Goal: Use online tool/utility: Utilize a website feature to perform a specific function

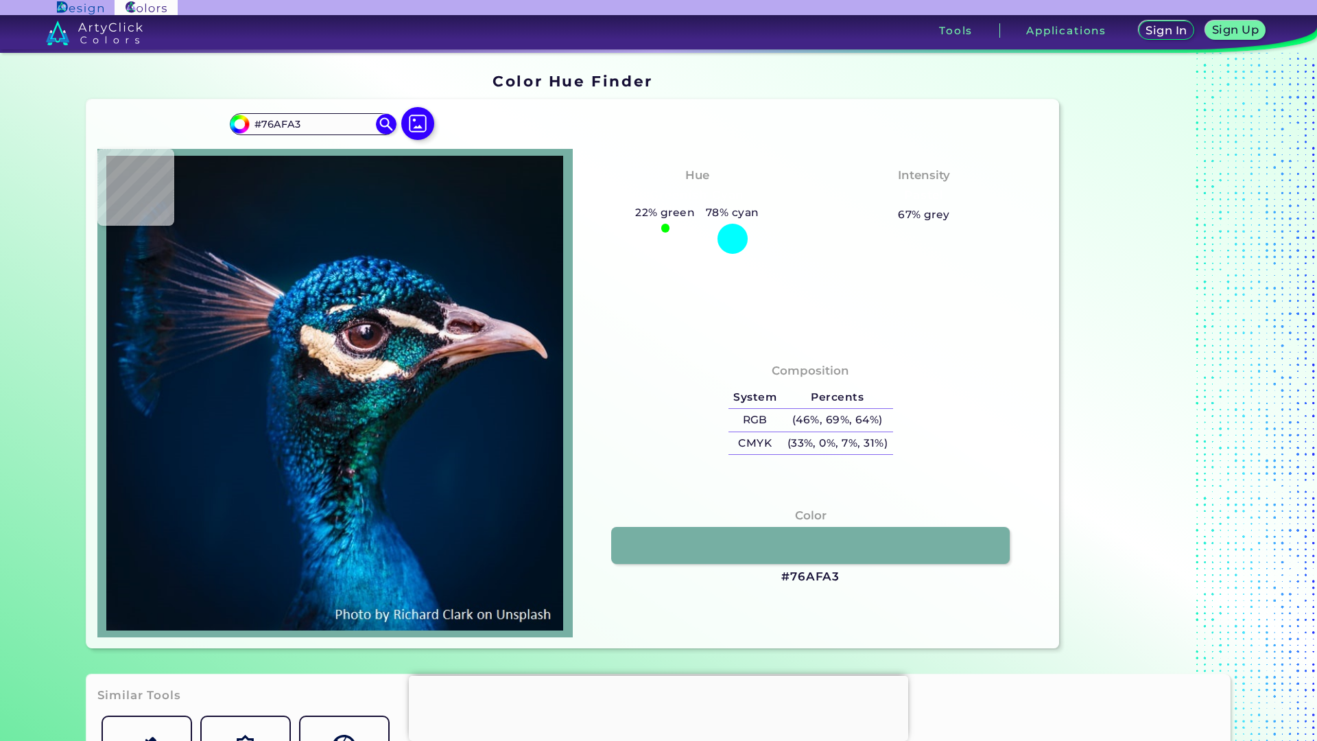
type input "#fdfdf6"
type input "#FDFDF6"
type input "#fdf8f5"
type input "#FDF8F5"
type input "#516c88"
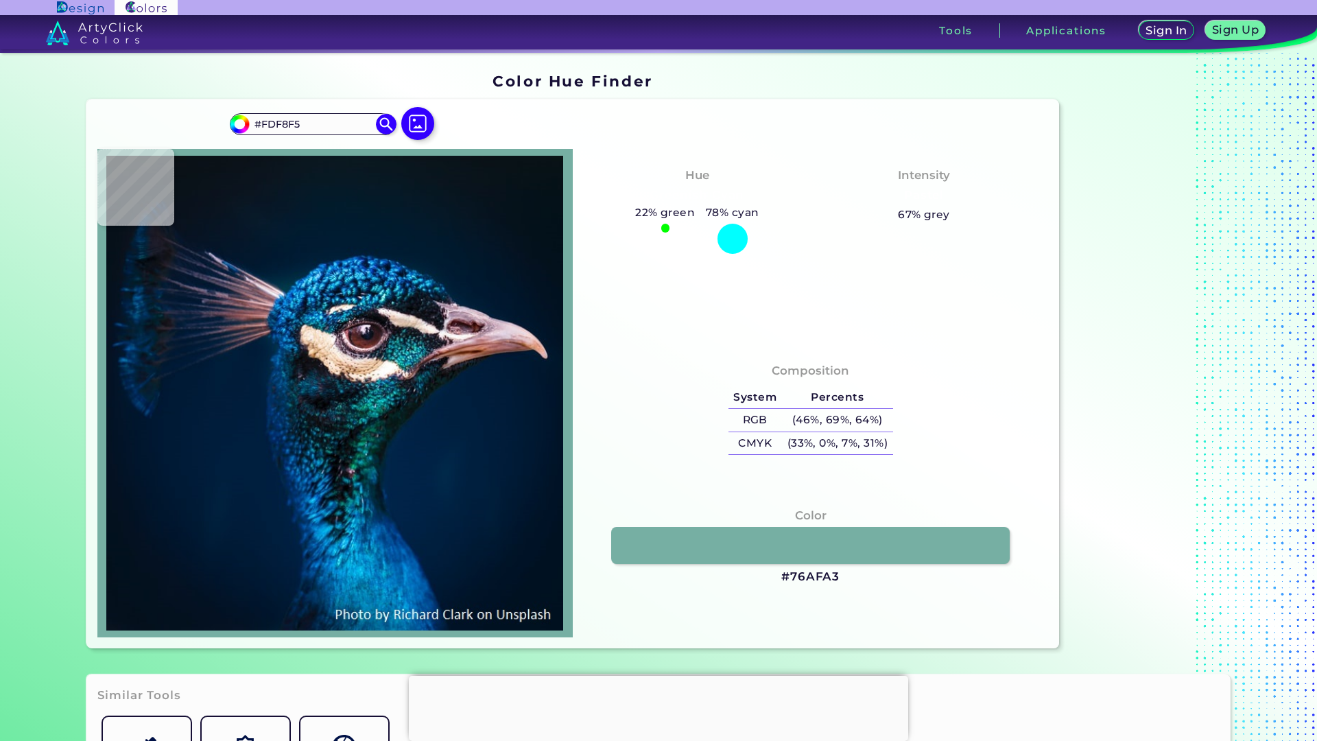
type input "#516C88"
type input "#042429"
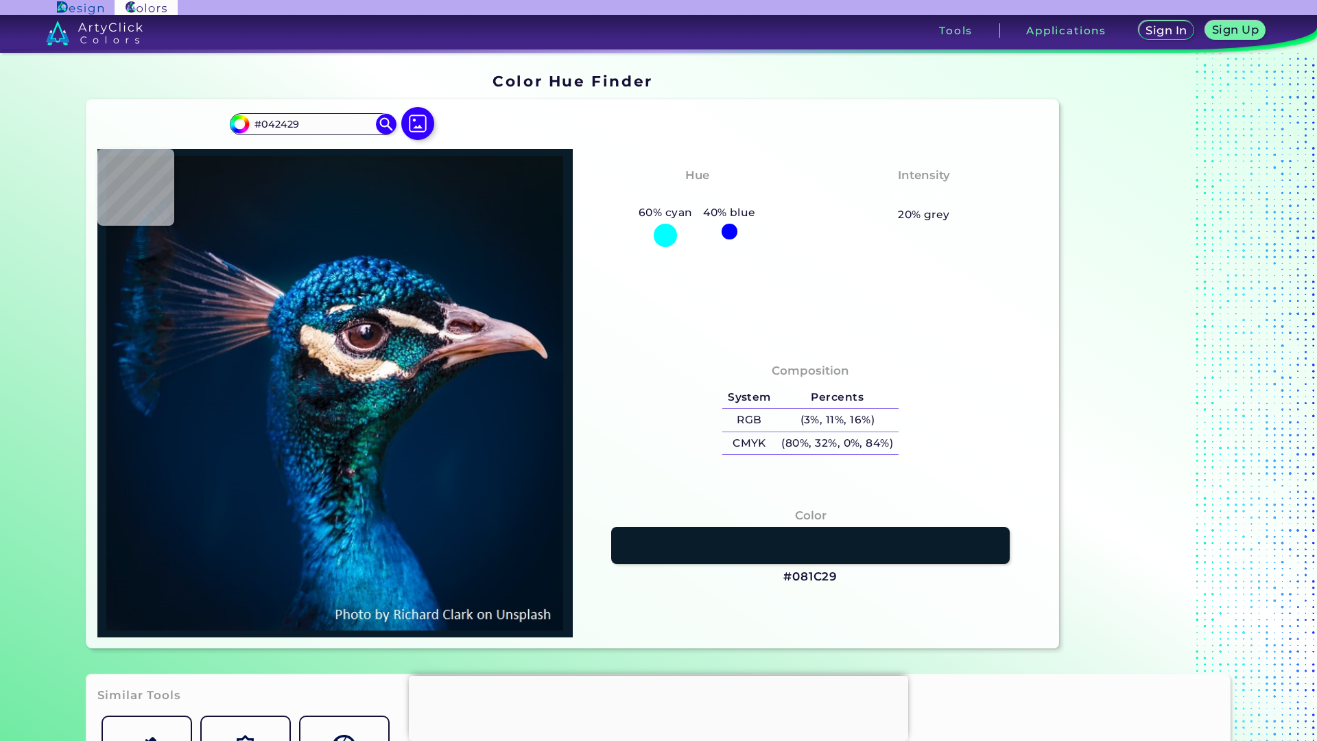
type input "#081c29"
type input "#081C29"
type input "#002240"
type input "#001f3e"
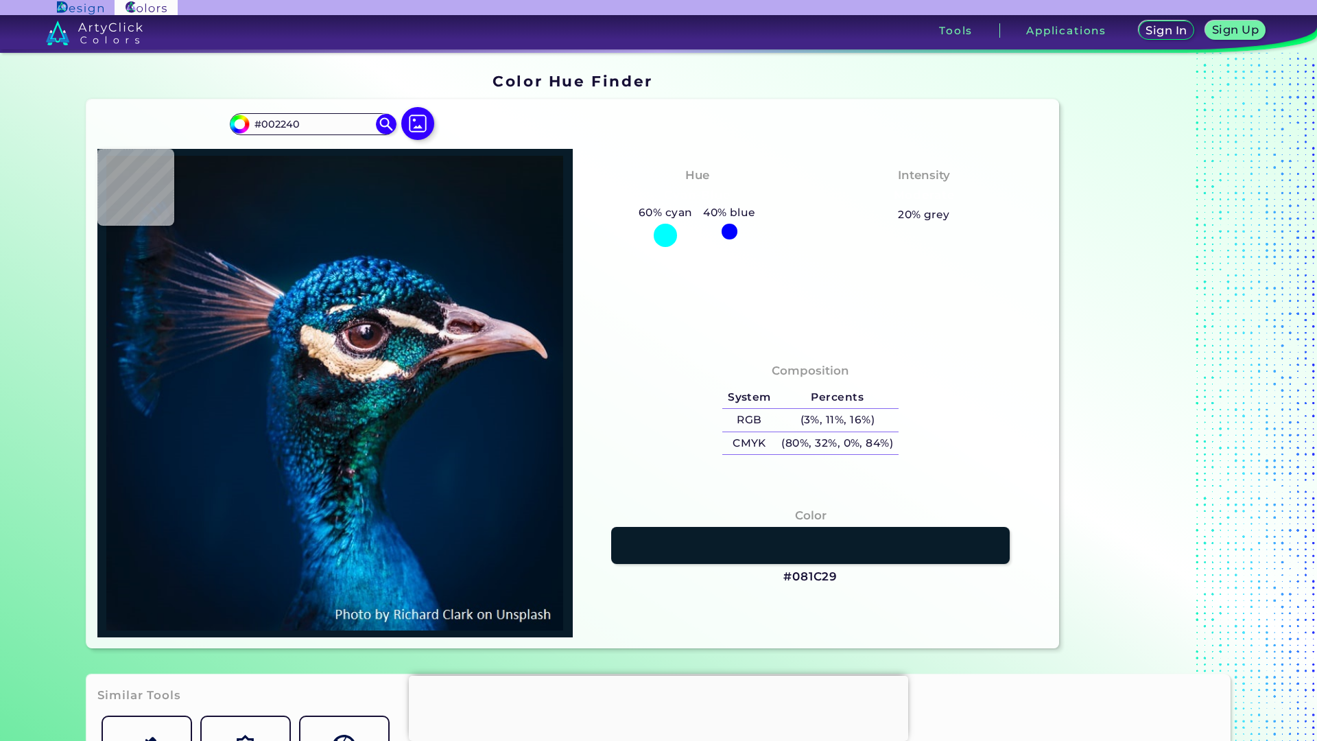
type input "#001F3E"
type input "#001d3b"
type input "#001D3B"
type input "#021d3b"
type input "#021D3B"
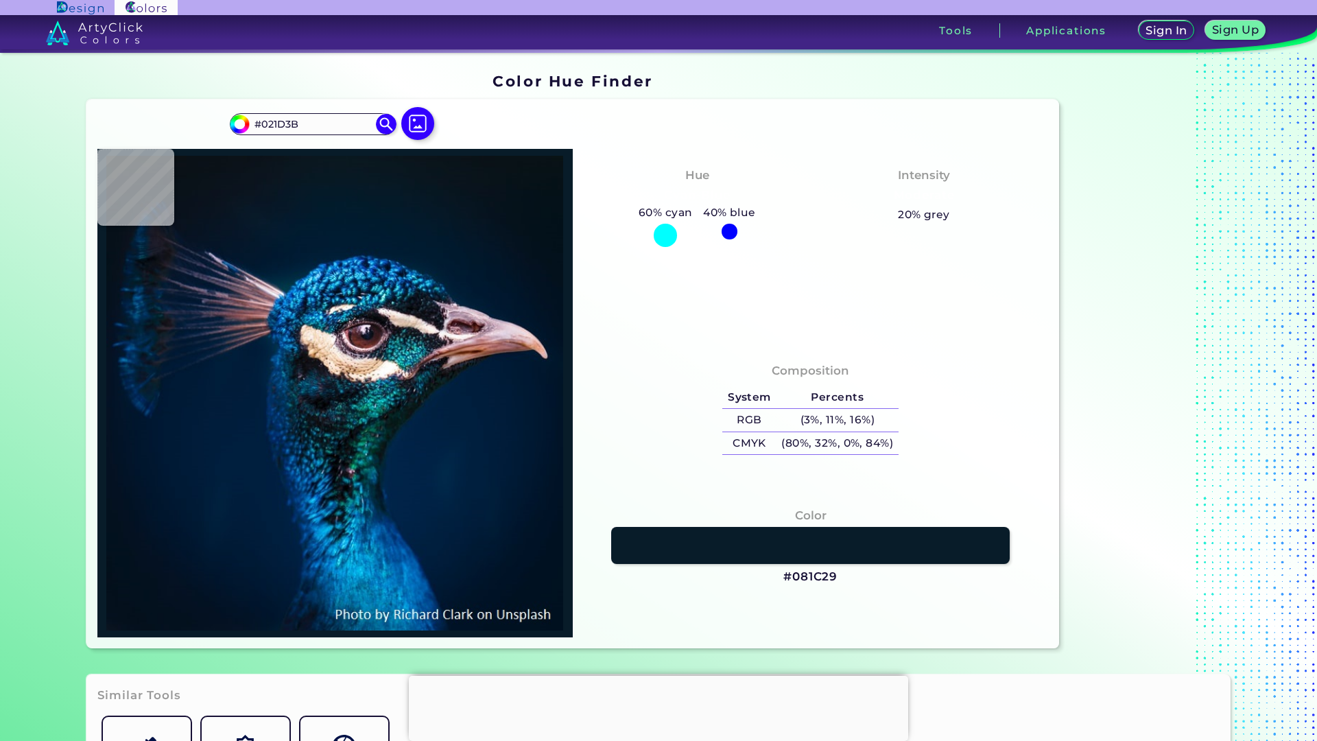
type input "#011c39"
type input "#011C39"
type input "#001a33"
type input "#001A33"
type input "#001832"
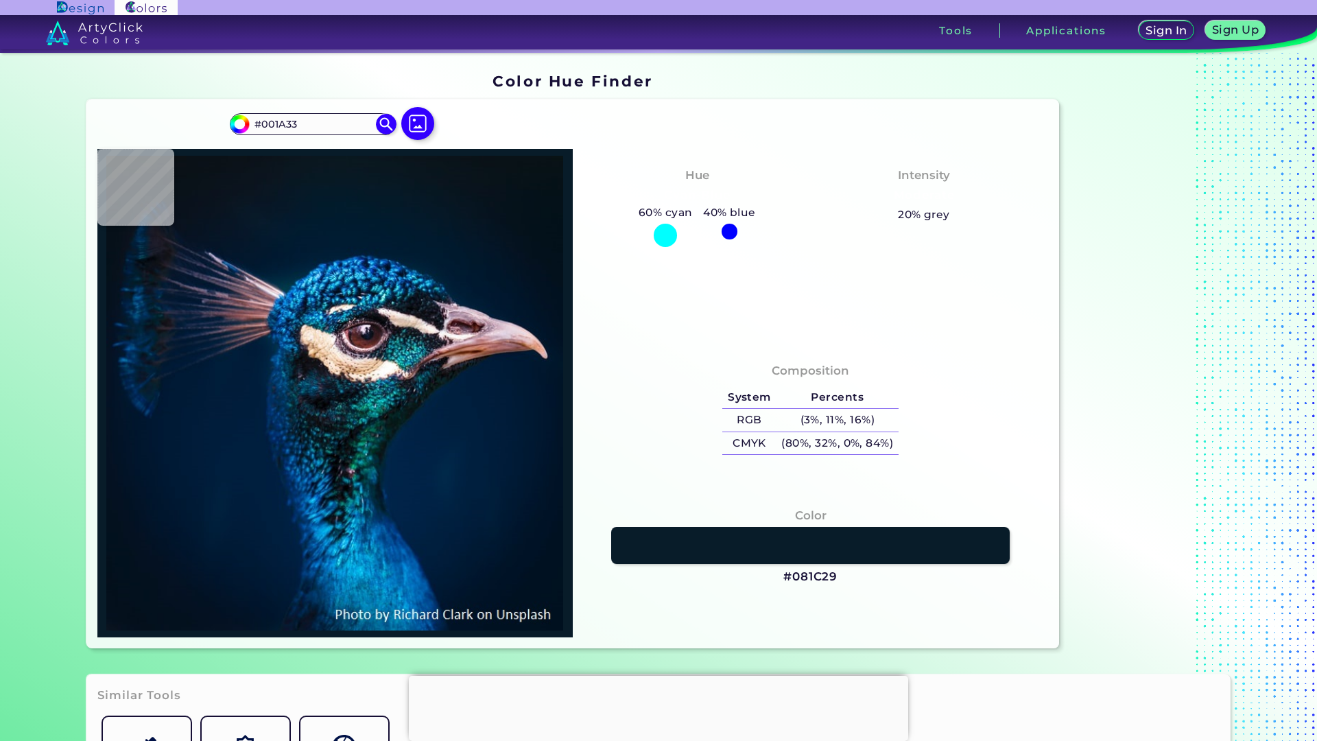
type input "#001832"
type input "#001830"
type input "#001a35"
type input "#001A35"
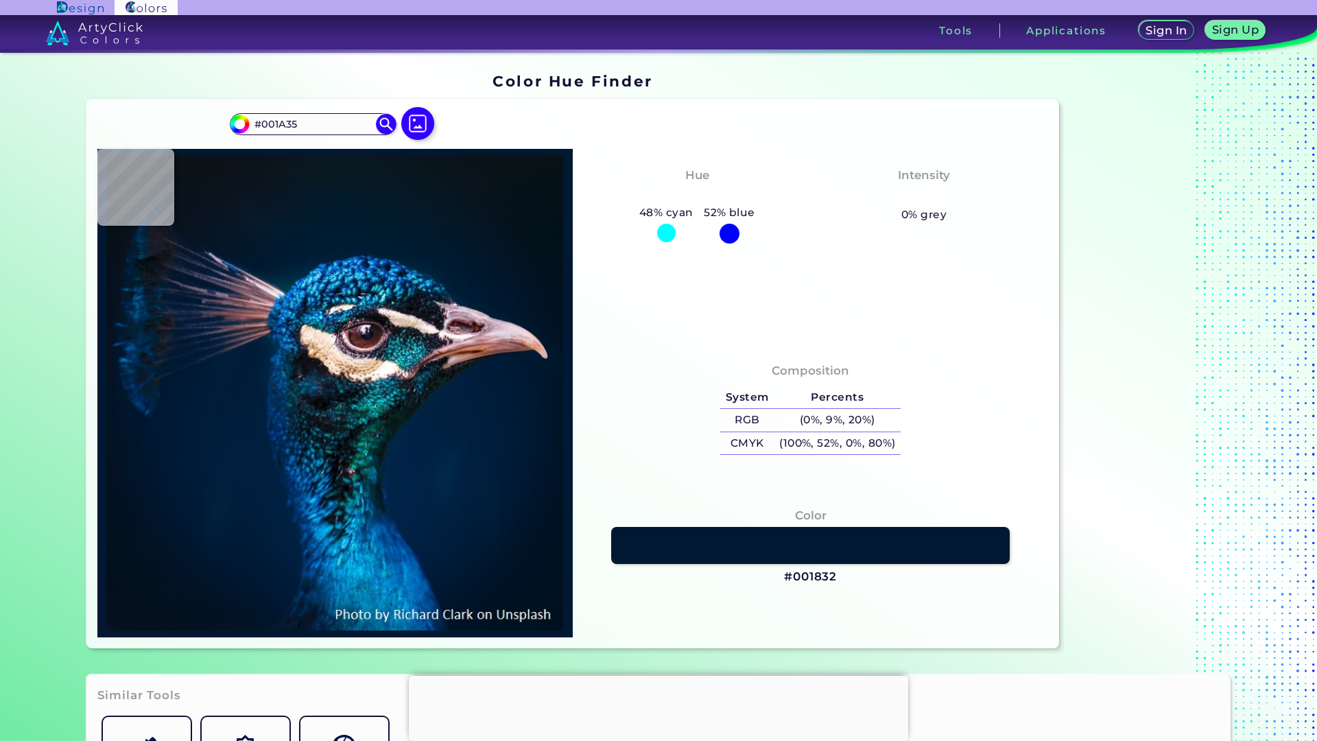
type input "#001b38"
type input "#001B38"
type input "#001d3b"
type input "#001D3B"
type input "#001f3e"
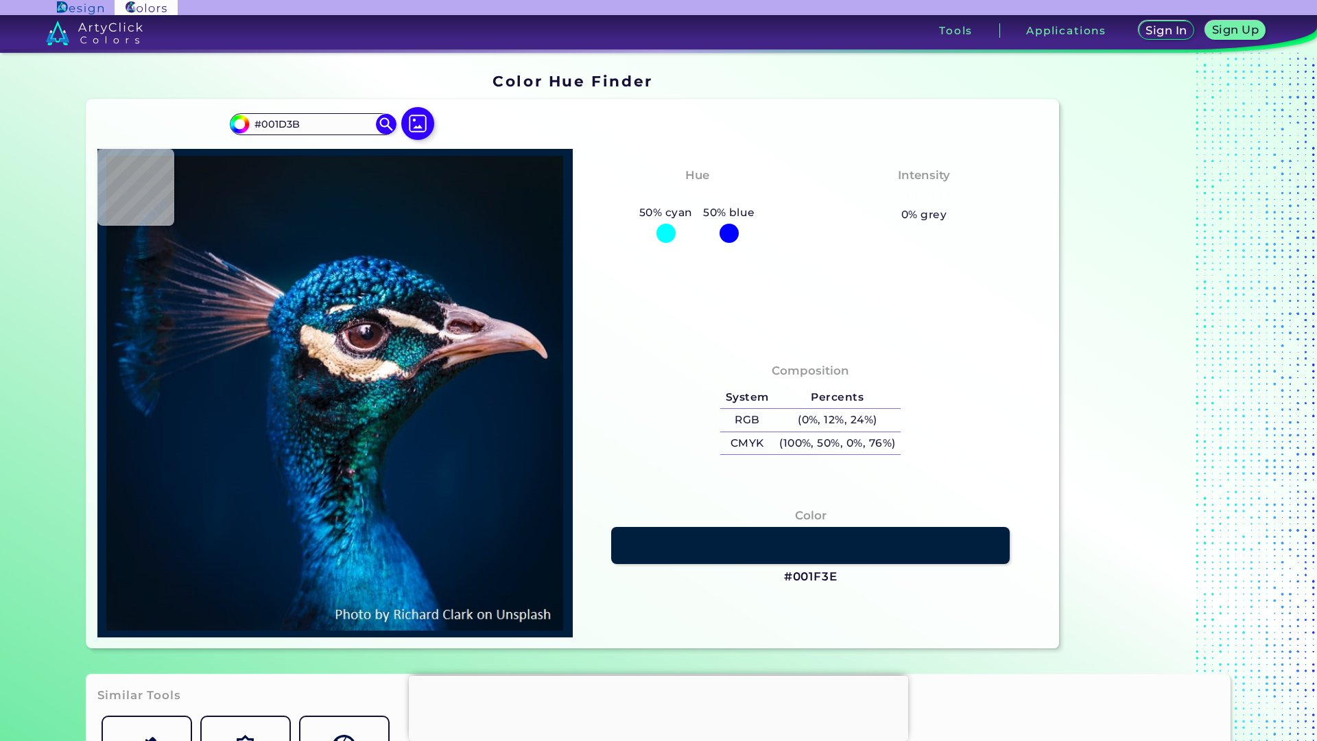
type input "#001F3E"
type input "#002041"
type input "#022044"
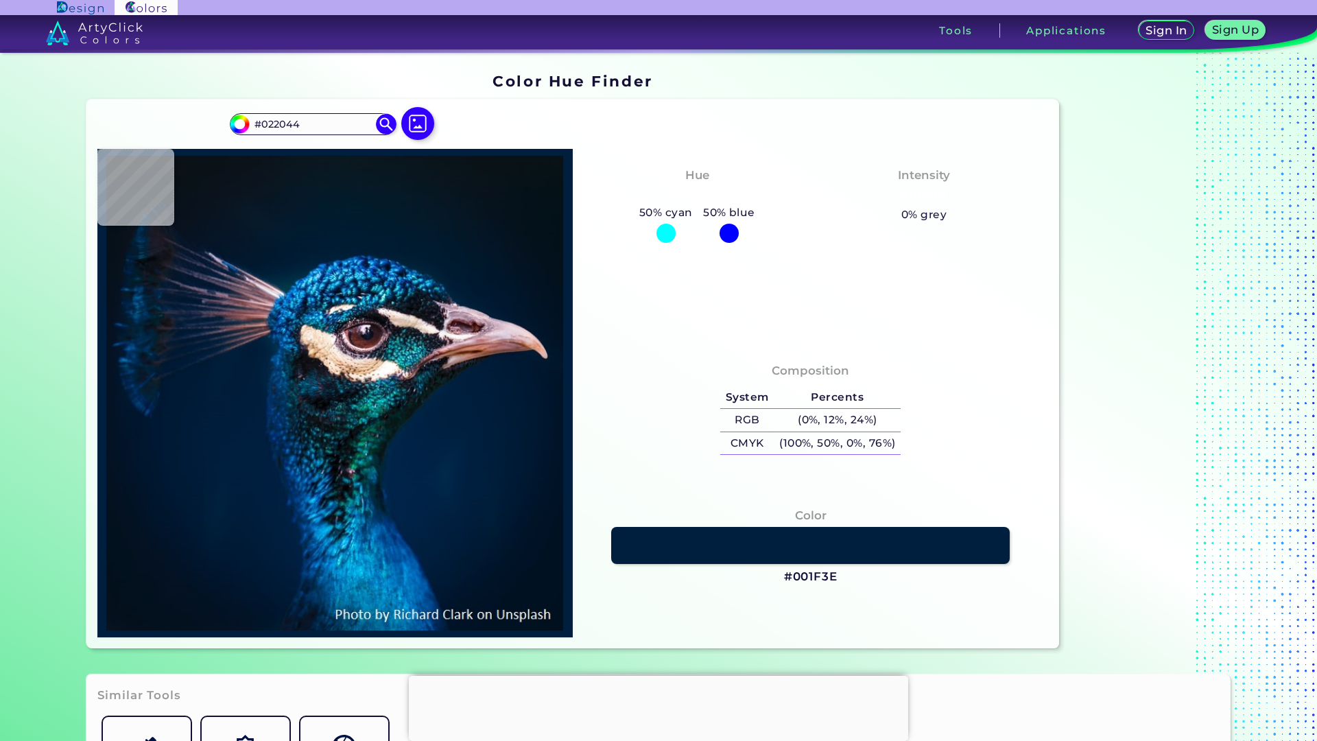
type input "#012348"
type input "#081617"
type input "#012824"
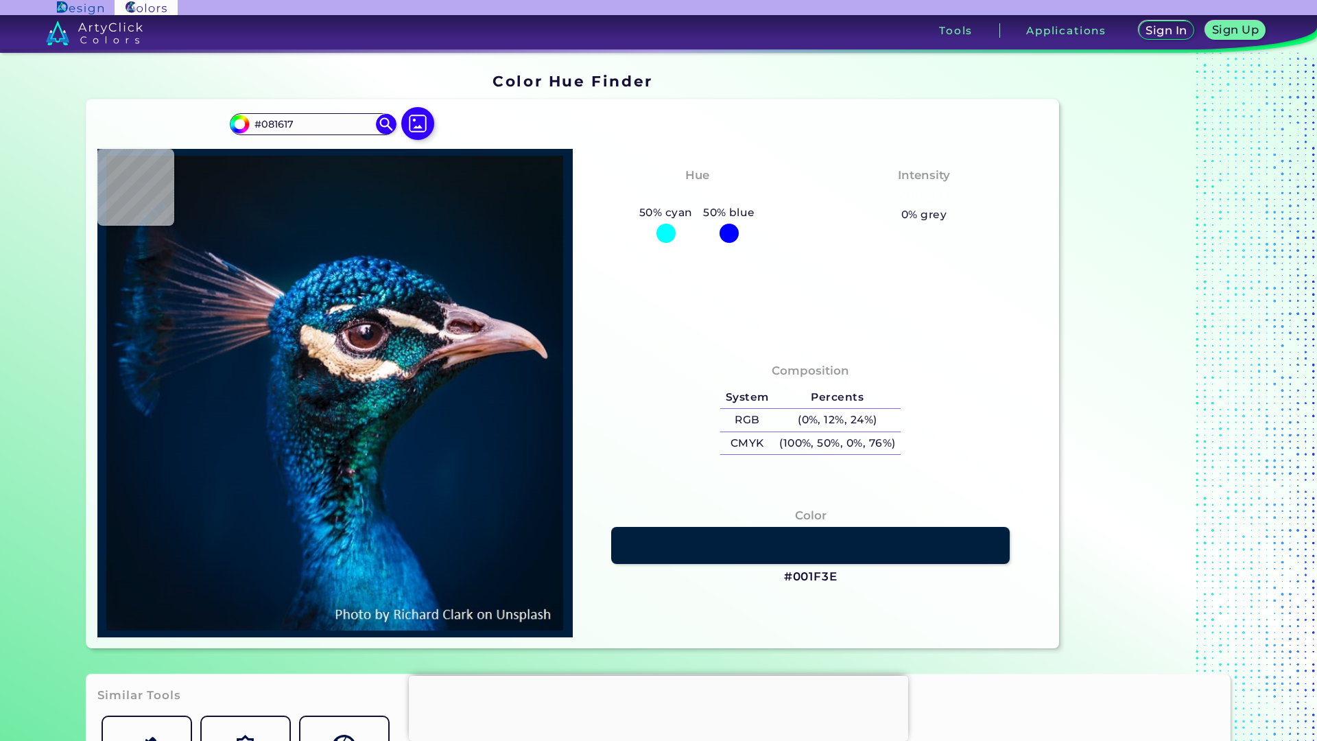
type input "#012824"
type input "#012f25"
type input "#012F25"
type input "#017372"
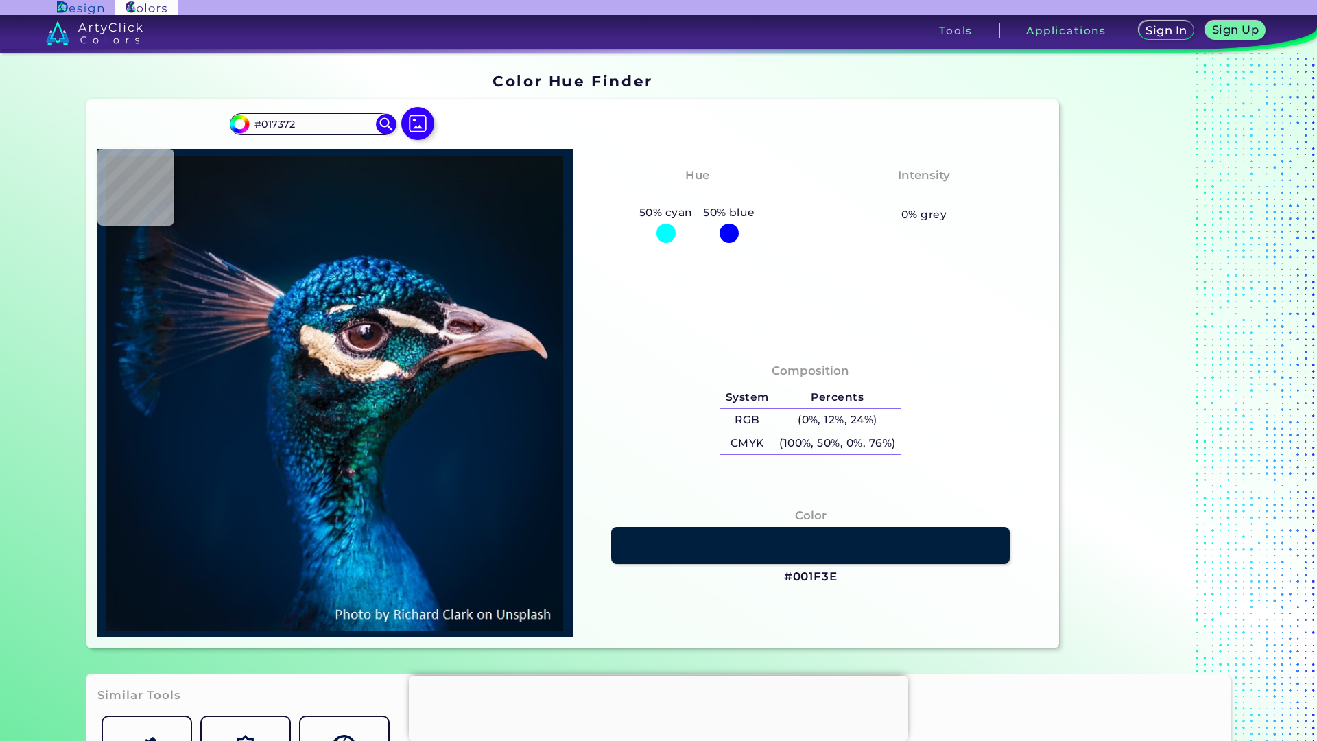
type input "#077f7d"
type input "#077F7D"
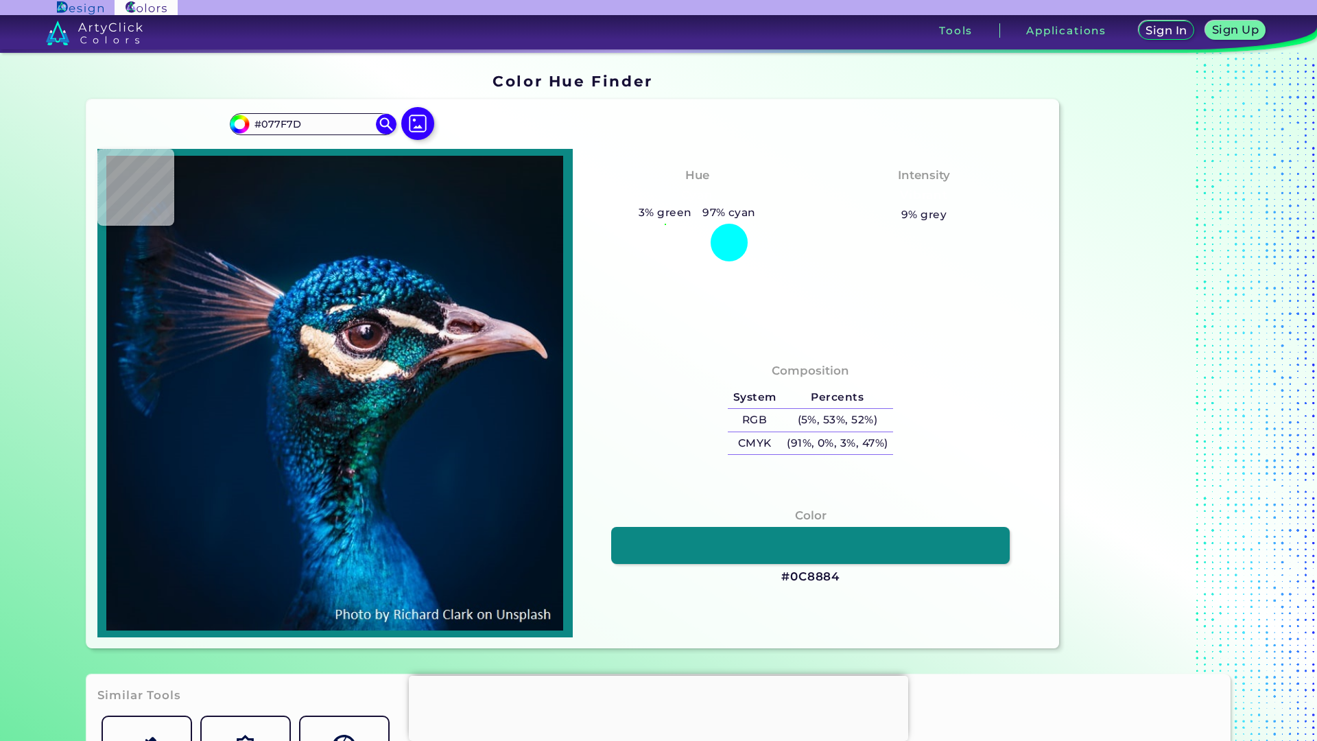
type input "#0c8884"
type input "#0C8884"
type input "#065e68"
type input "#065E68"
type input "#06323c"
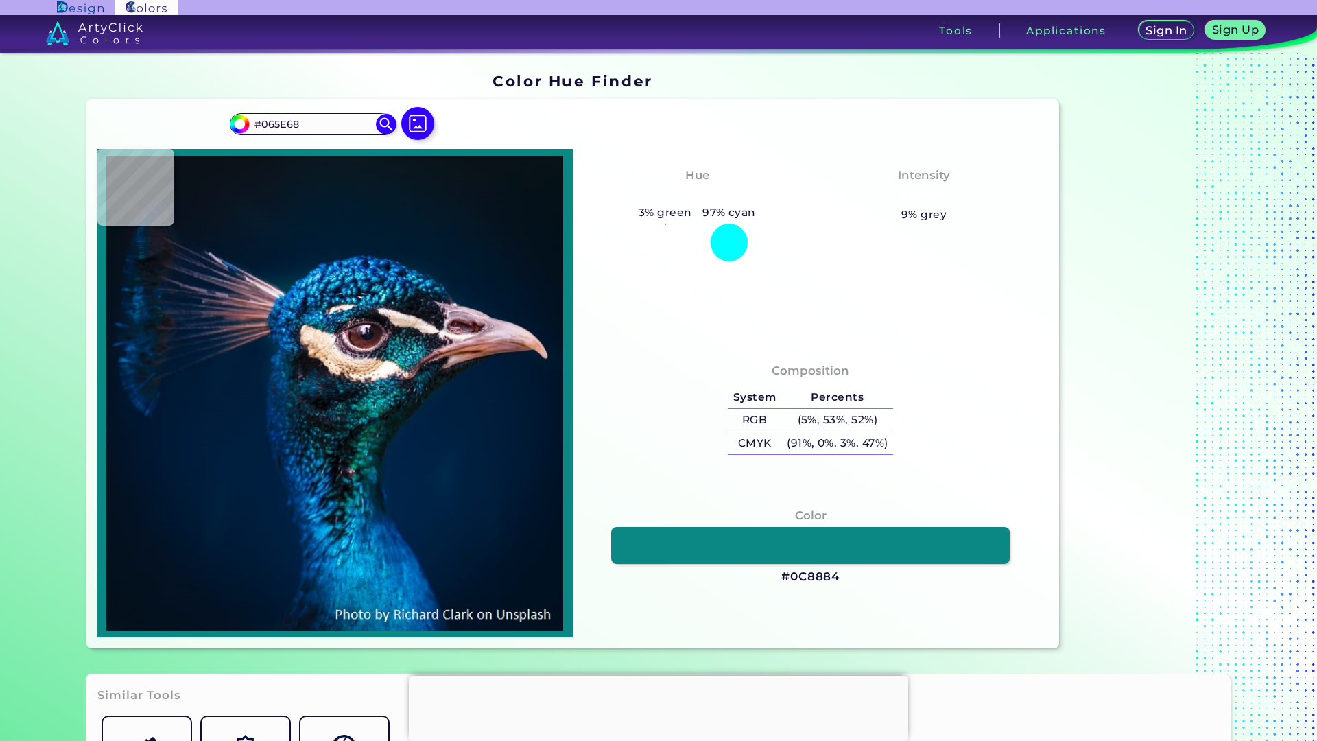
type input "#06323C"
type input "#051919"
type input "#042124"
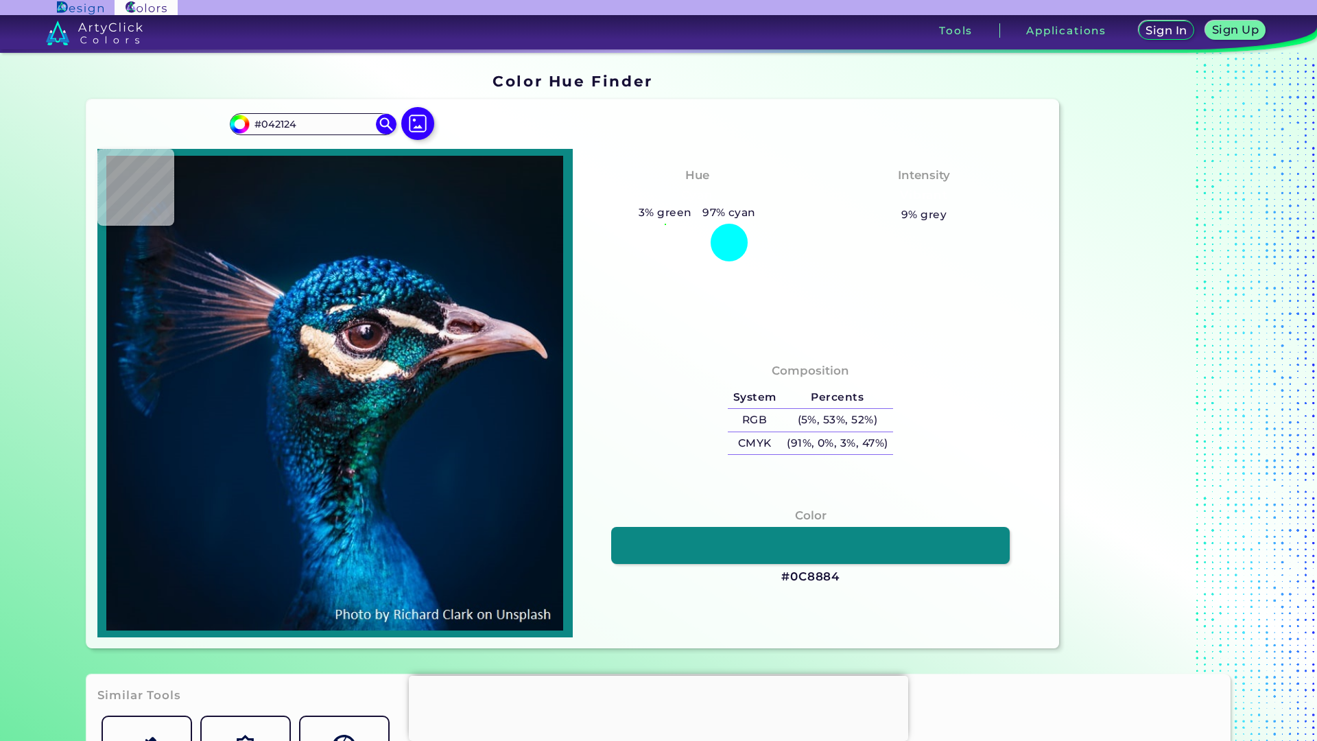
type input "#0a282c"
type input "#0A282C"
type input "#042229"
type input "#09282e"
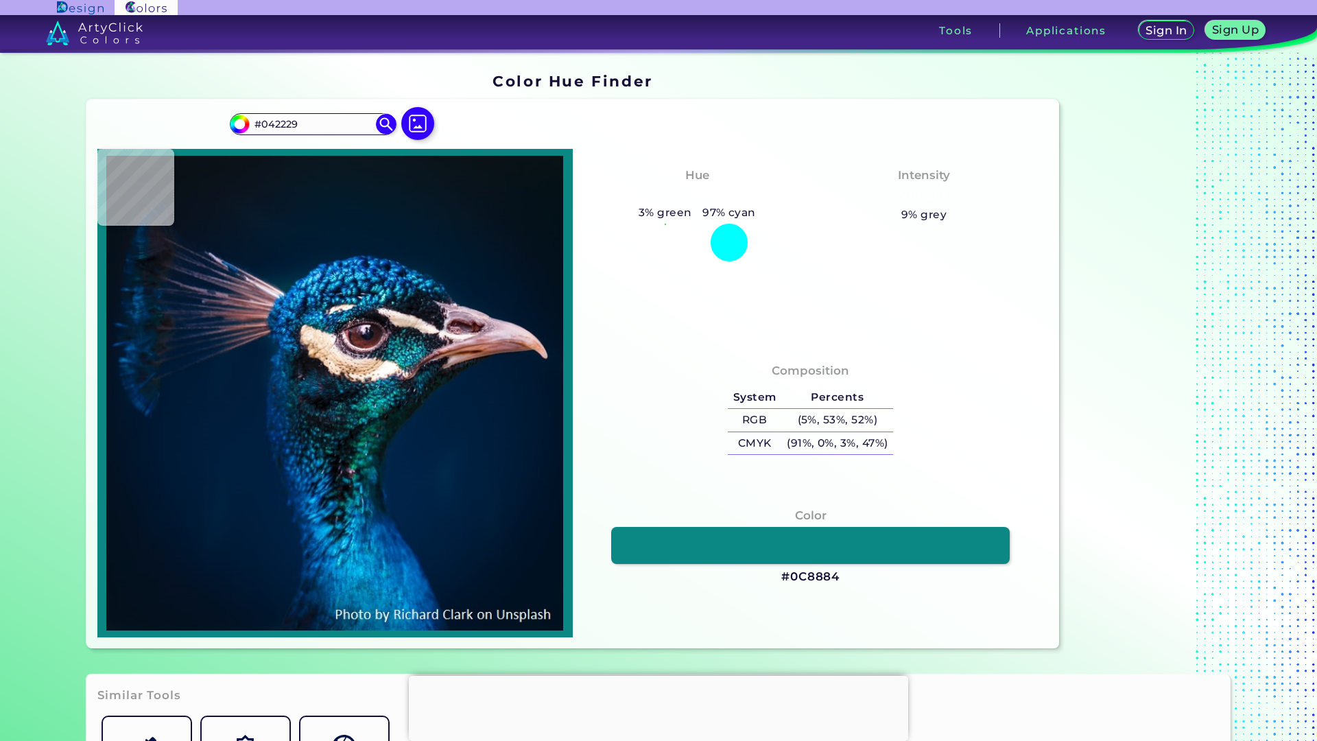
type input "#09282E"
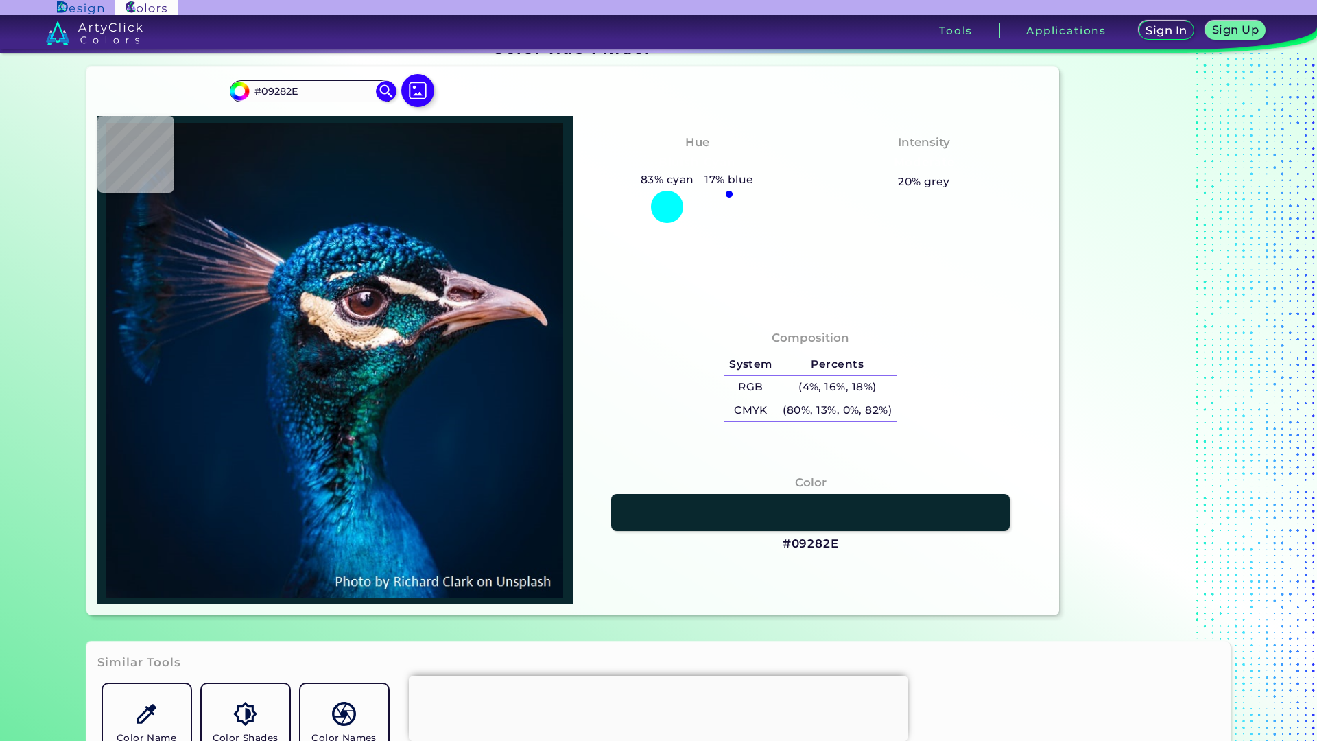
scroll to position [139, 0]
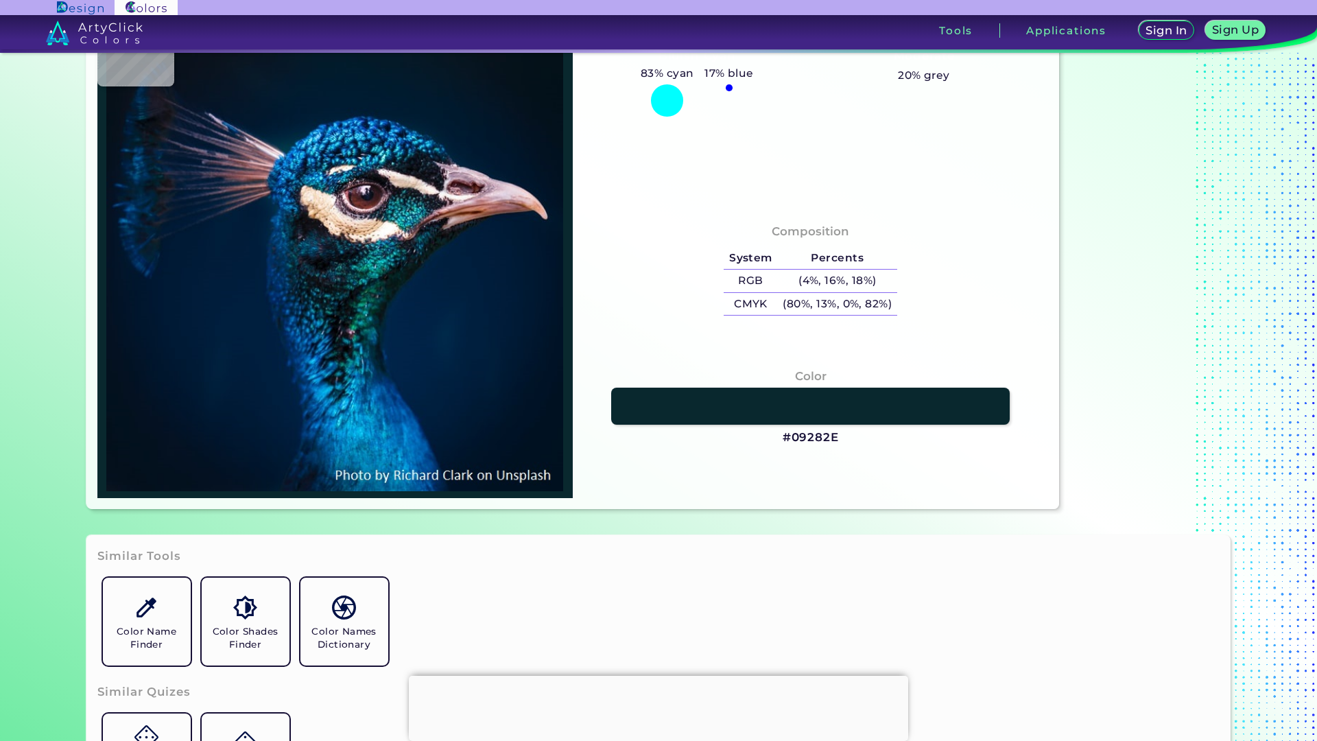
type input "#025aa9"
type input "#025AA9"
type input "#0156a4"
type input "#0156A4"
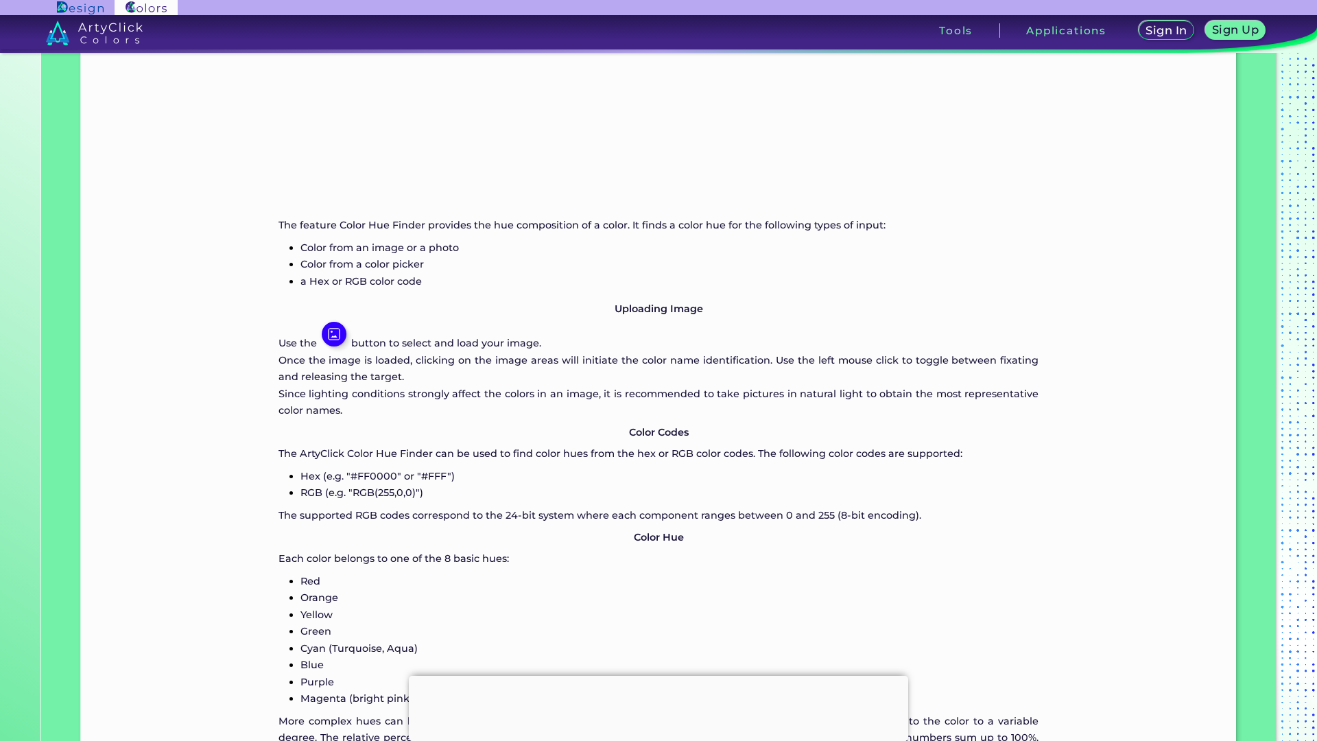
scroll to position [1081, 0]
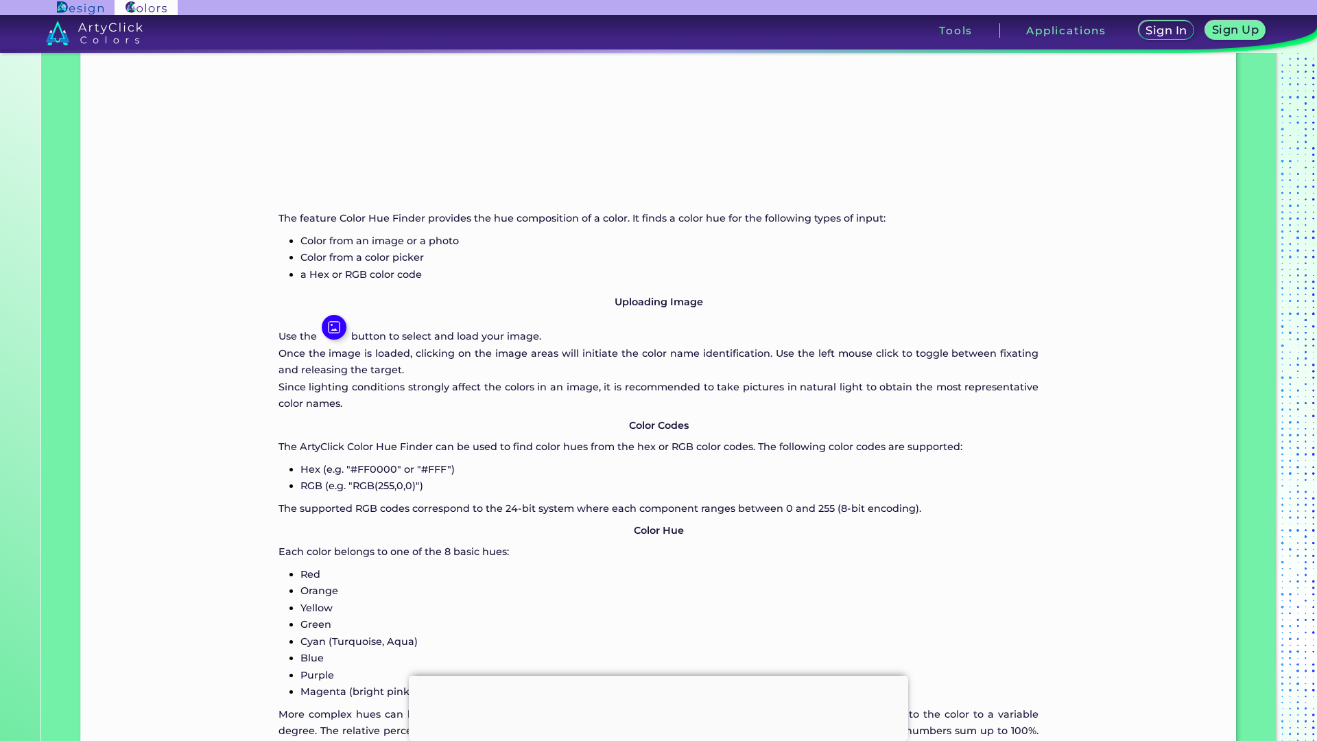
type input "#012933"
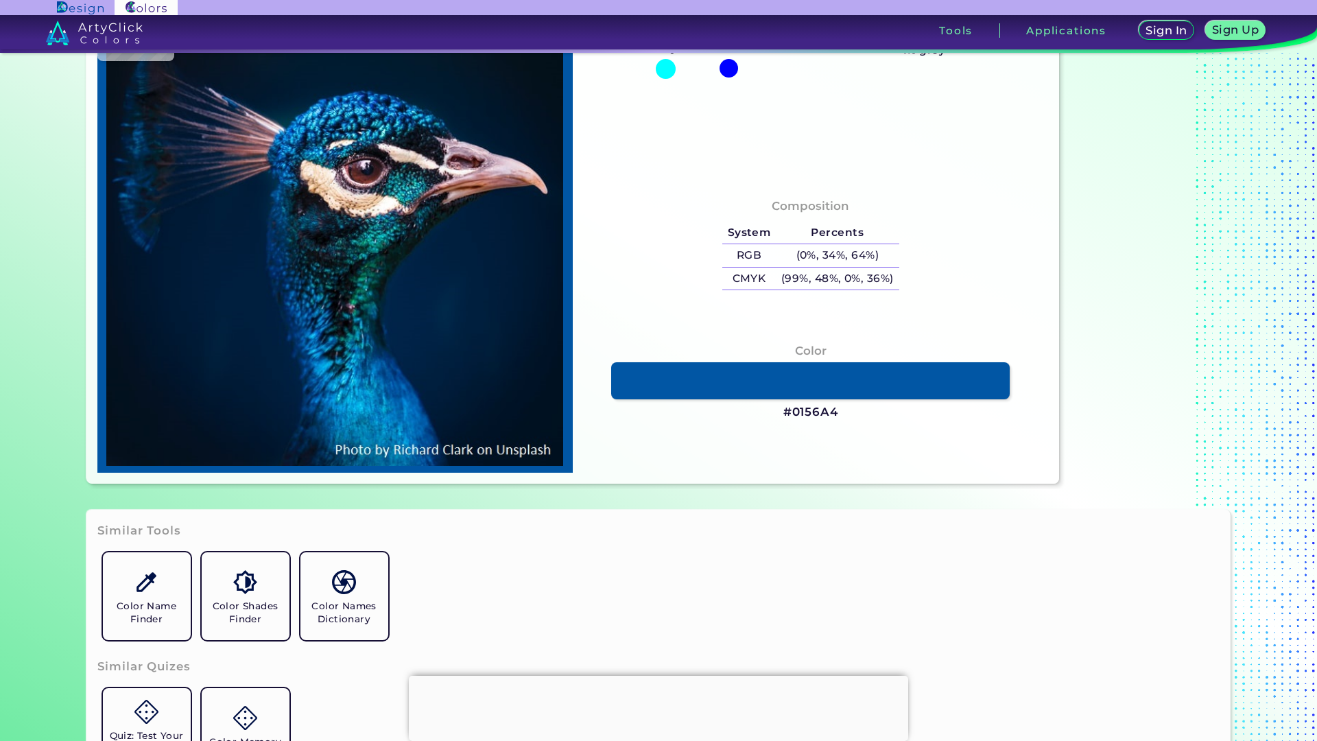
type input "#22a2b5"
type input "#22A2B5"
type input "#0478c1"
type input "#0478C1"
type input "#021c37"
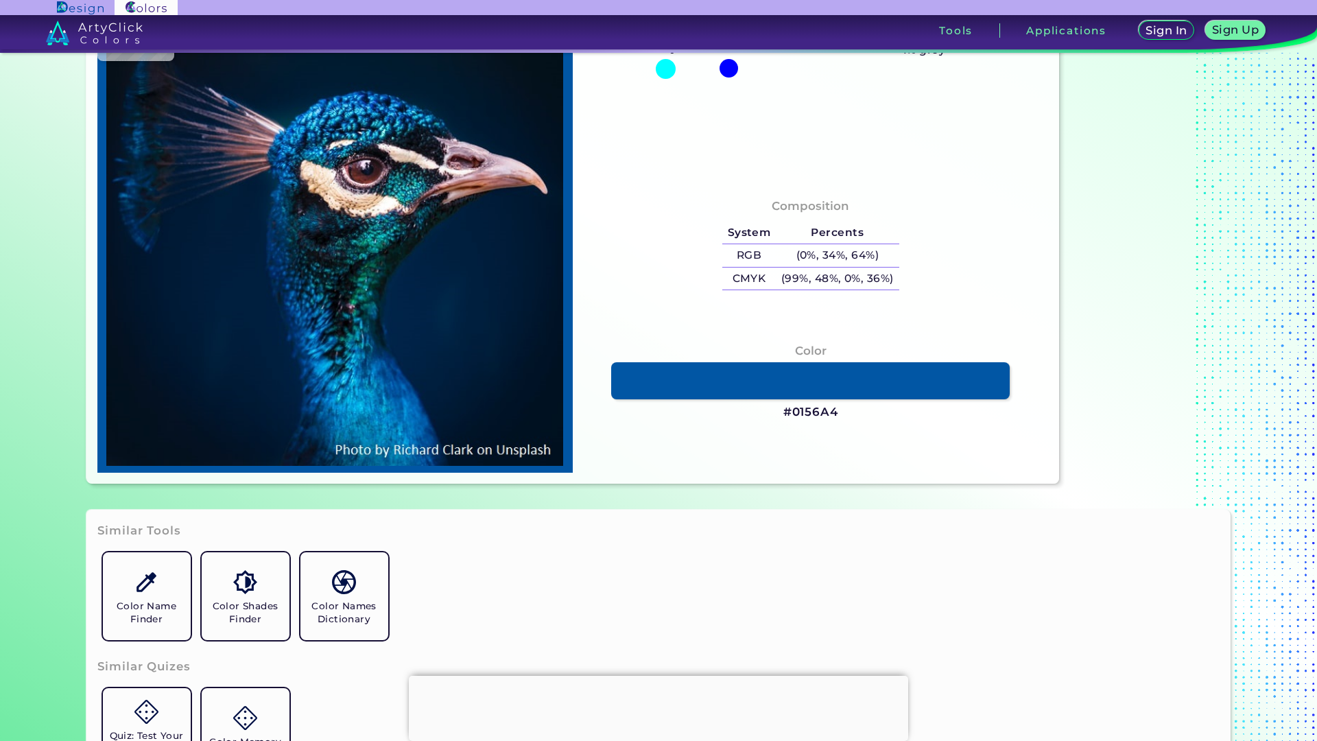
type input "#021C37"
type input "#001b32"
type input "#001B32"
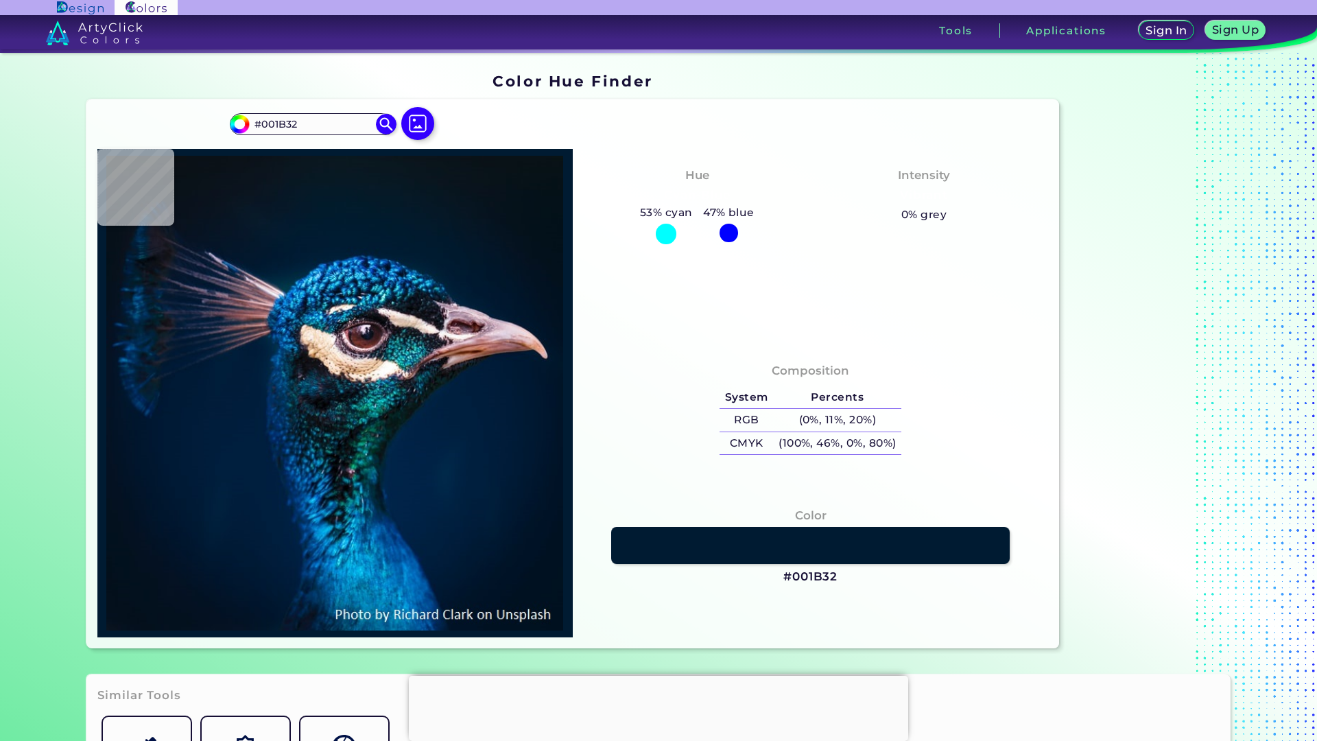
type input "#001c31"
type input "#001C31"
type input "#001b30"
type input "#001B30"
type input "#001b2e"
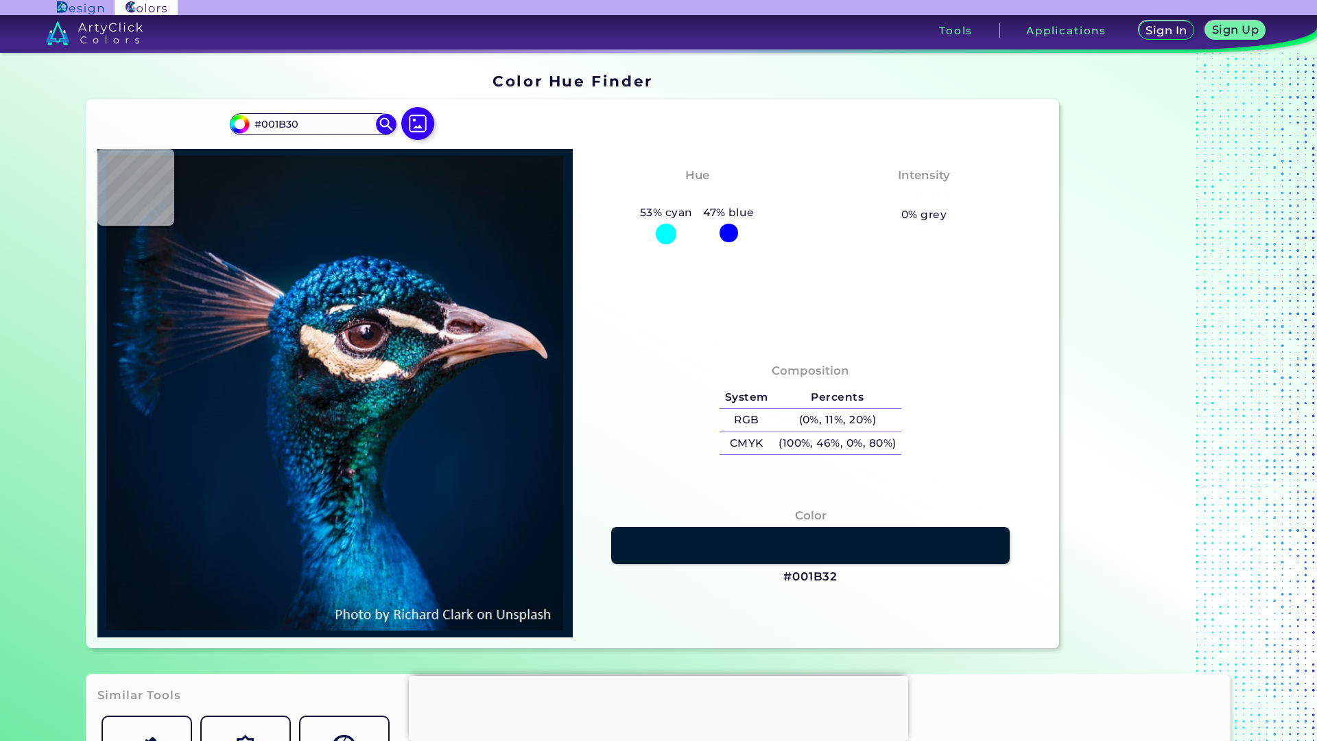
type input "#001B2E"
type input "#061927"
type input "#081923"
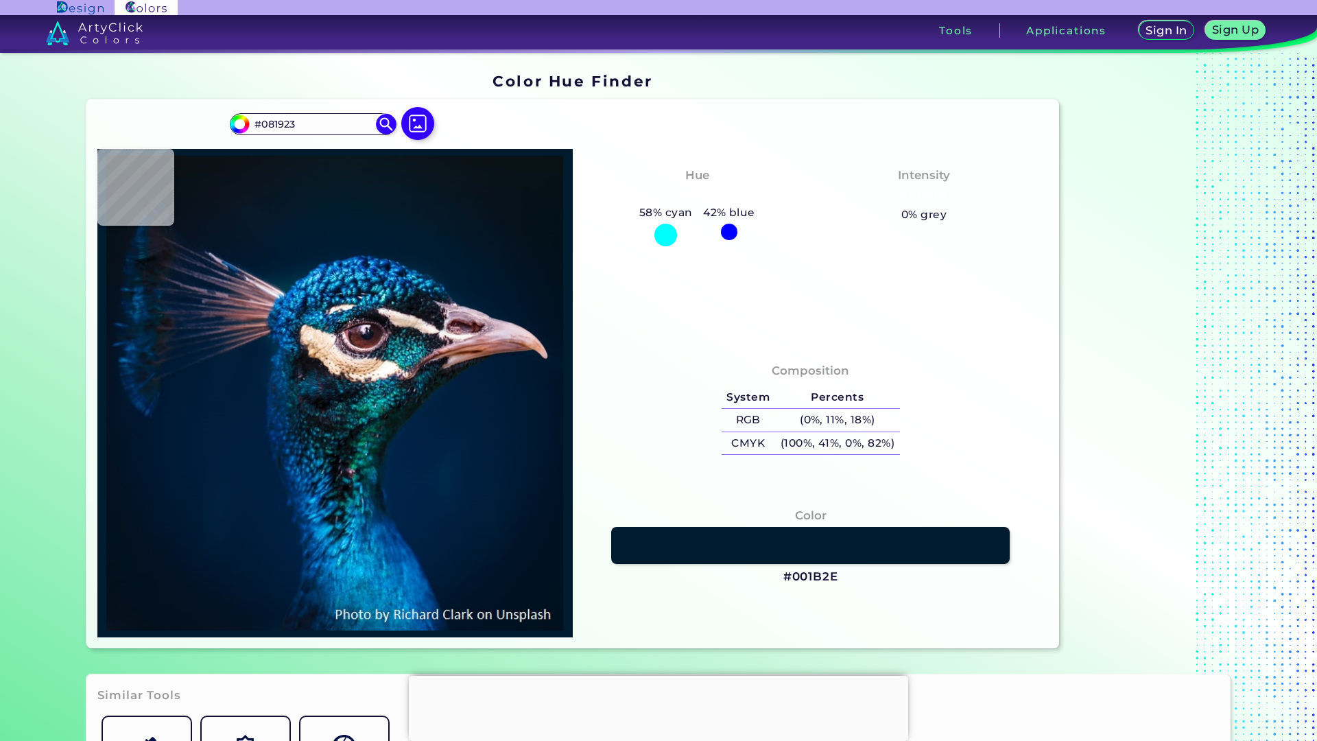
type input "#091722"
type input "#0b1820"
type input "#0B1820"
type input "#0a1920"
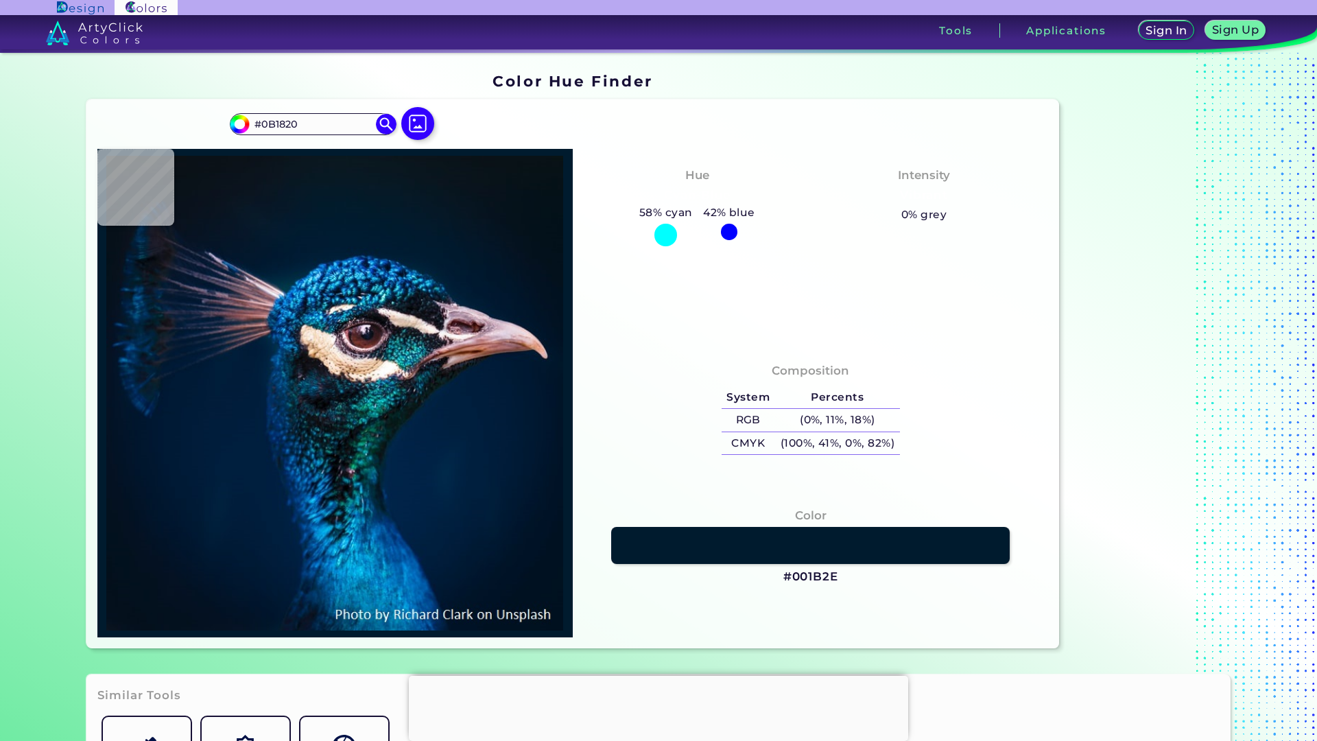
type input "#0A1920"
type input "#0c161f"
type input "#0C161F"
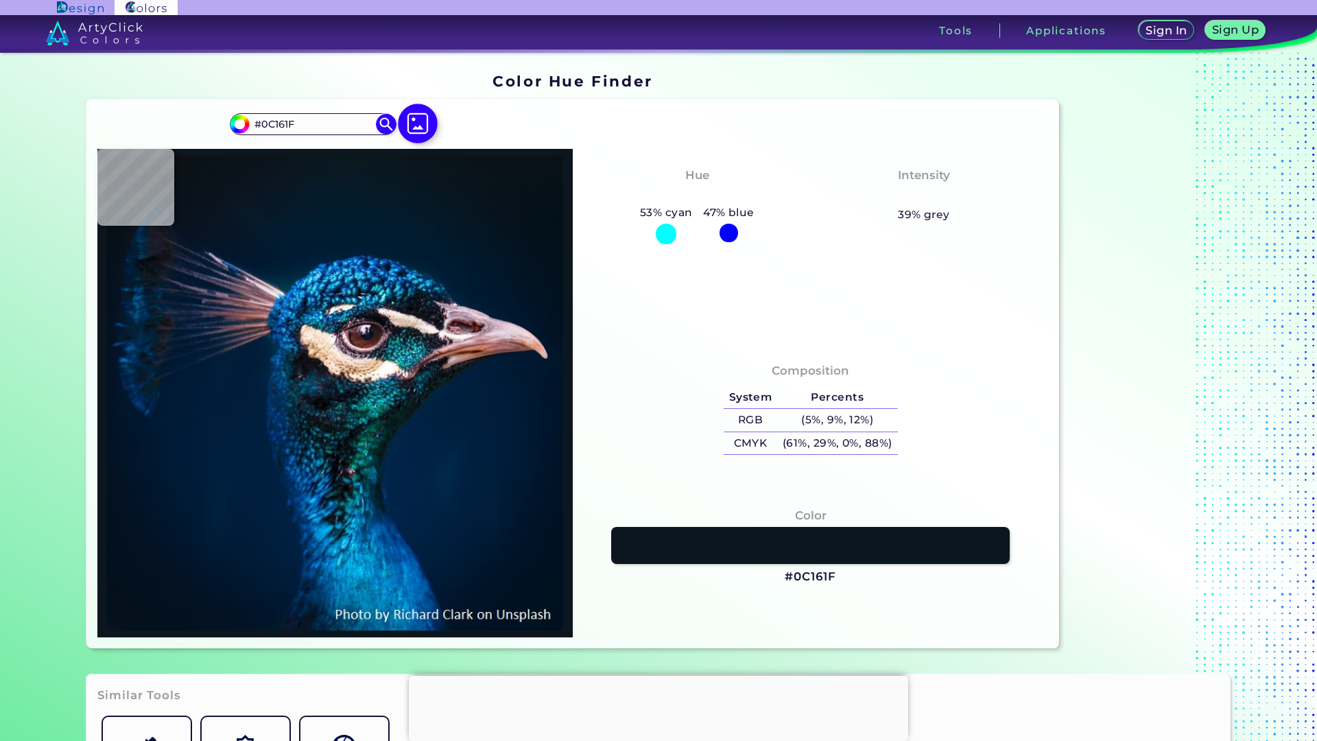
click at [416, 128] on img at bounding box center [418, 124] width 40 height 40
click at [0, 0] on input "file" at bounding box center [0, 0] width 0 height 0
type input "#041117"
type input "#011326"
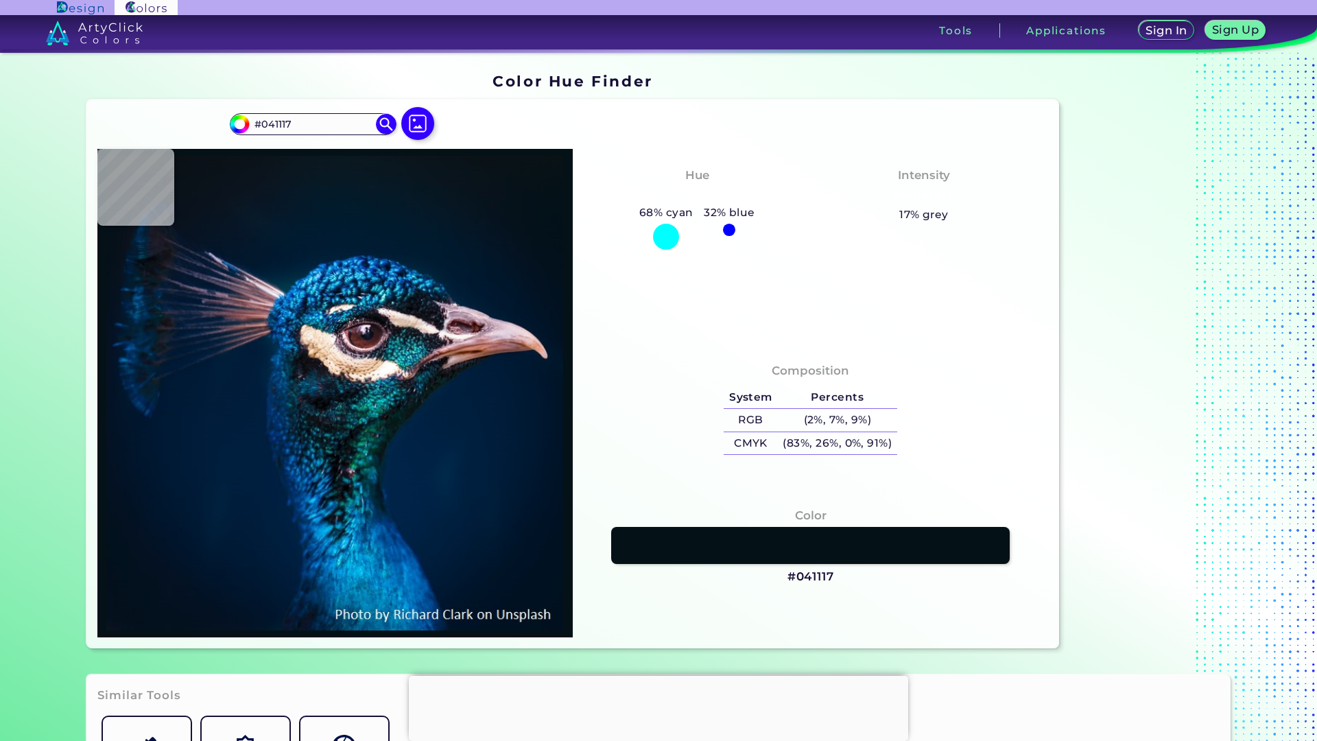
type input "#011326"
type input "#713e3a"
type input "#713E3A"
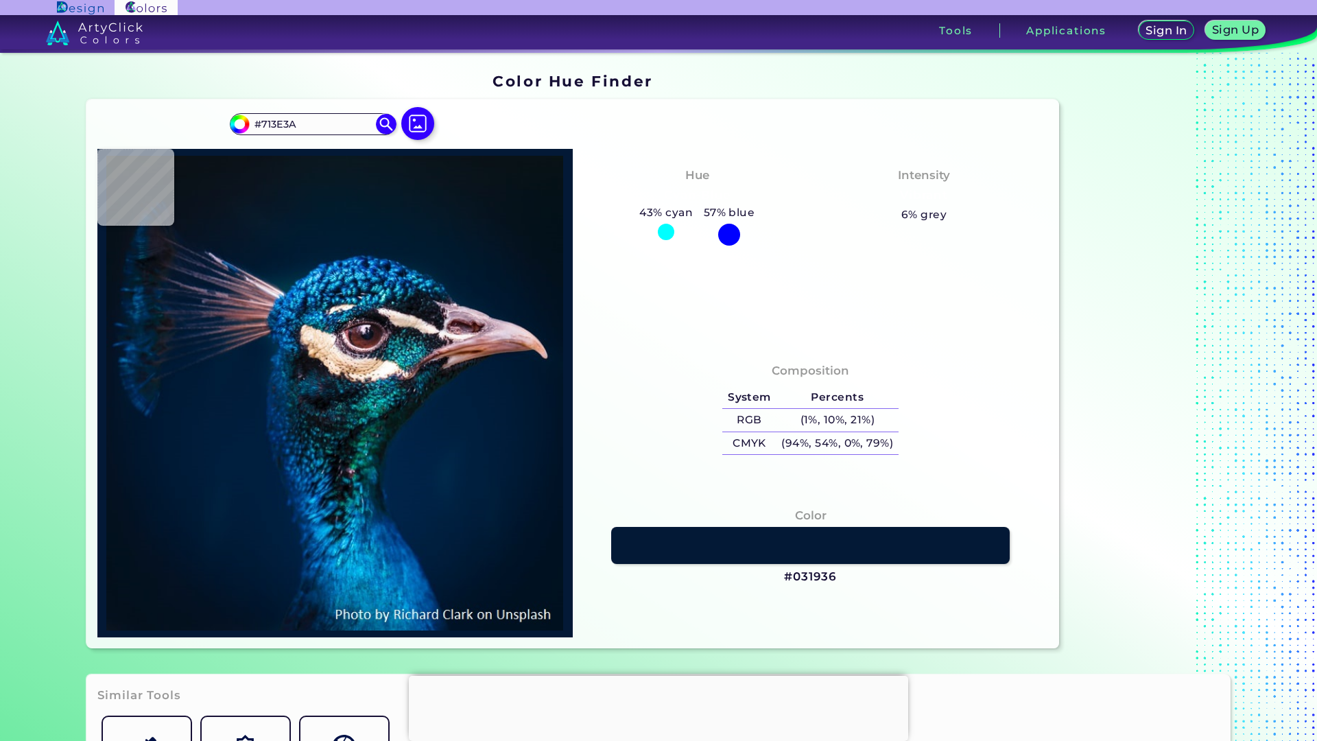
type input "#031936"
type input "#011d38"
type input "#011D38"
type input "#001e39"
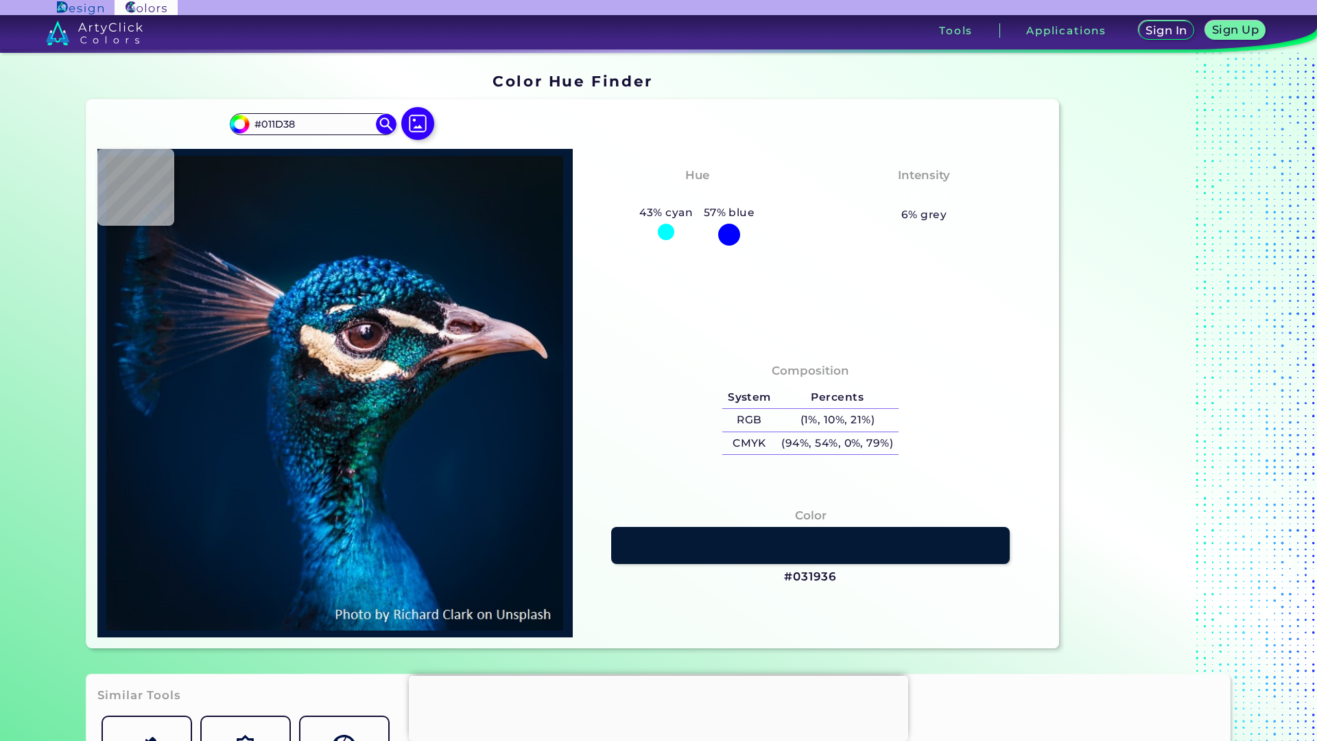
type input "#001E39"
type input "#11171a"
type input "#11171A"
type input "#090f13"
type input "#090F13"
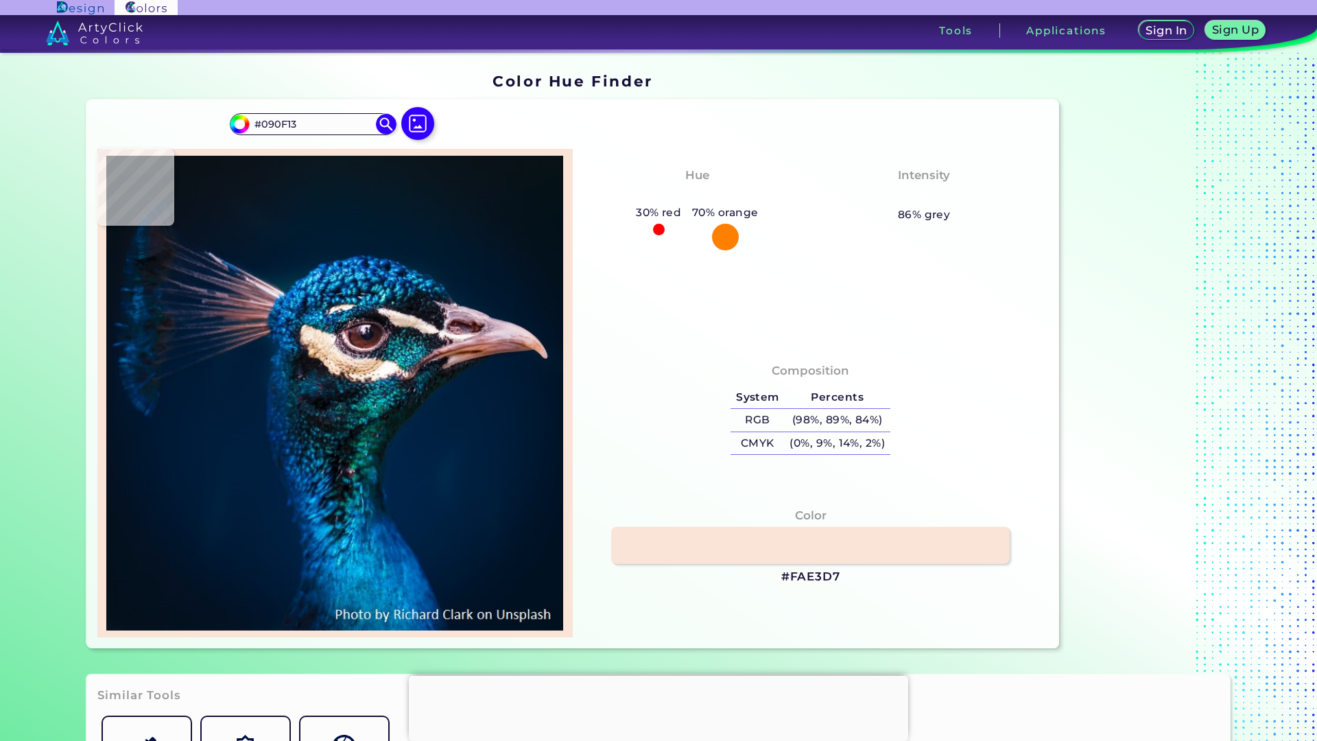
type input "#fae3d7"
type input "#FAE3D7"
type input "#f4e0d0"
type input "#F4E0D0"
type input "#1f1d29"
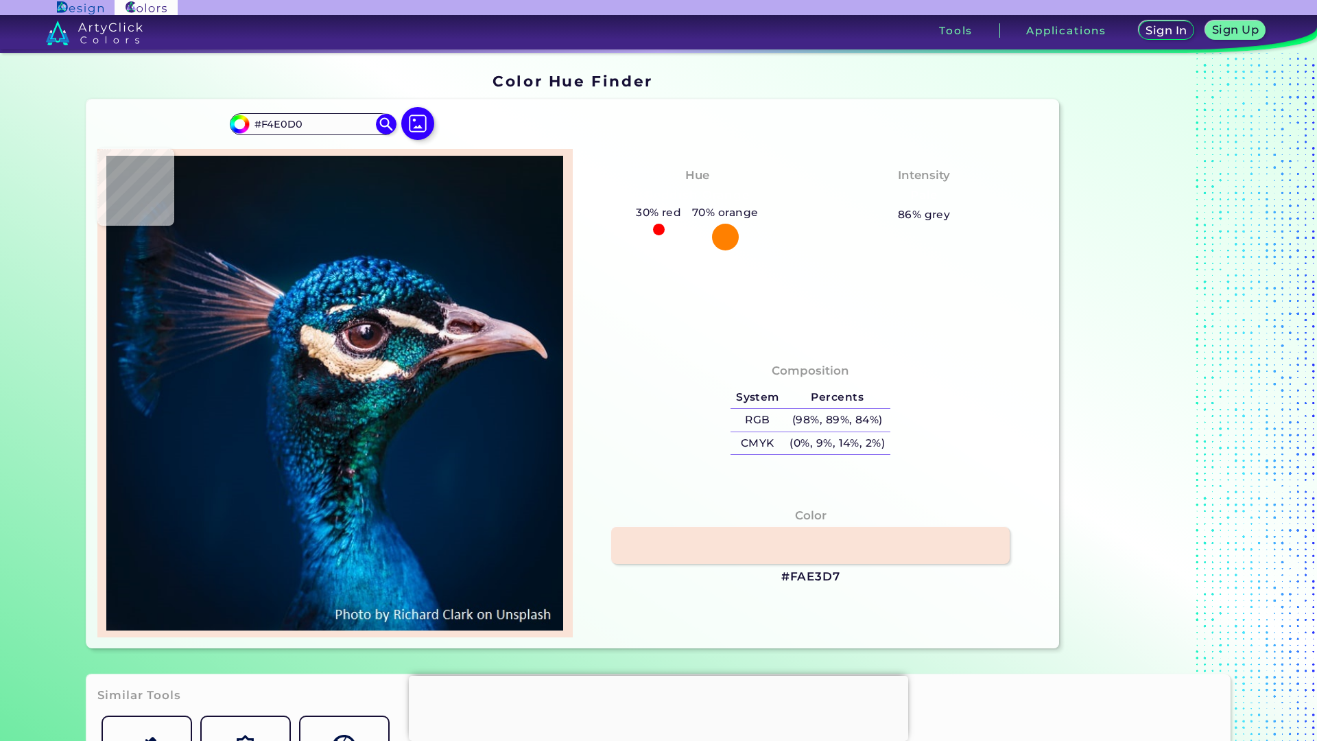
type input "#1F1D29"
type input "#00589a"
type input "#00589A"
type input "#6f5864"
type input "#6F5864"
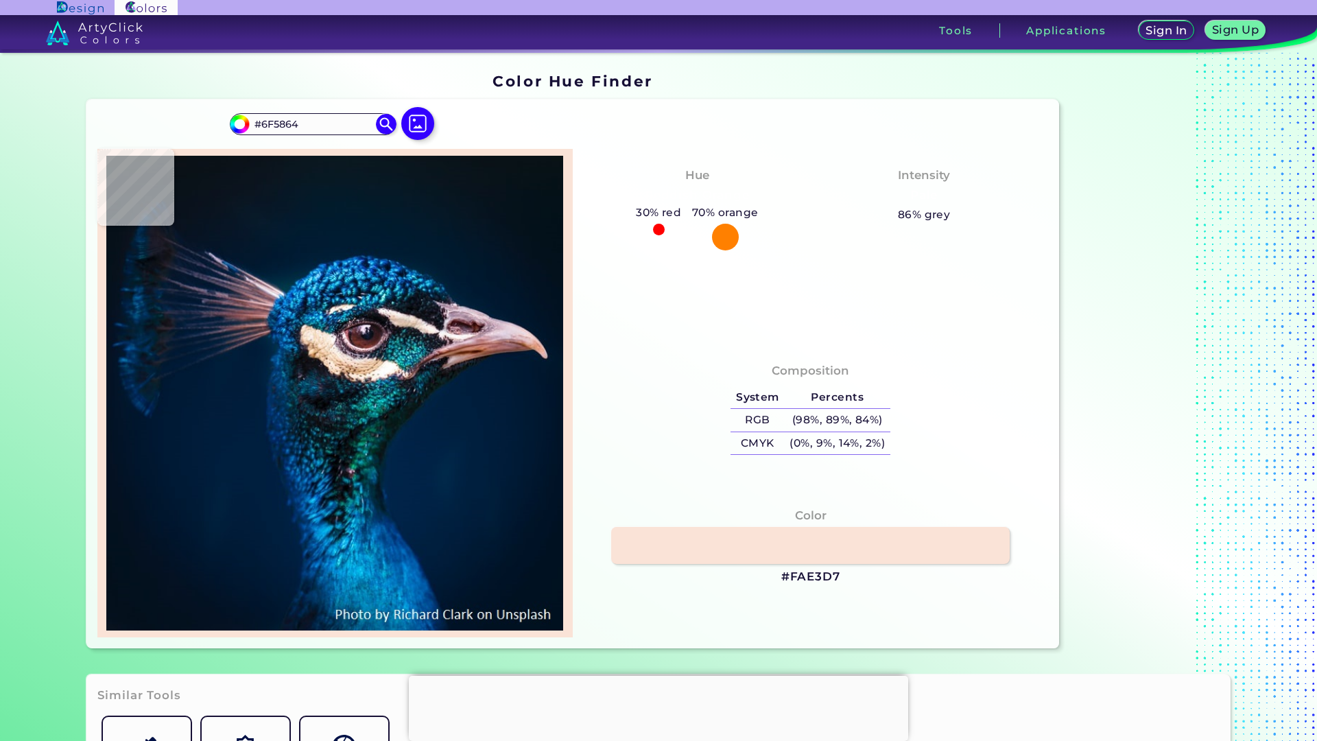
type input "#5f4755"
type input "#5F4755"
type input "#192940"
type input "#072339"
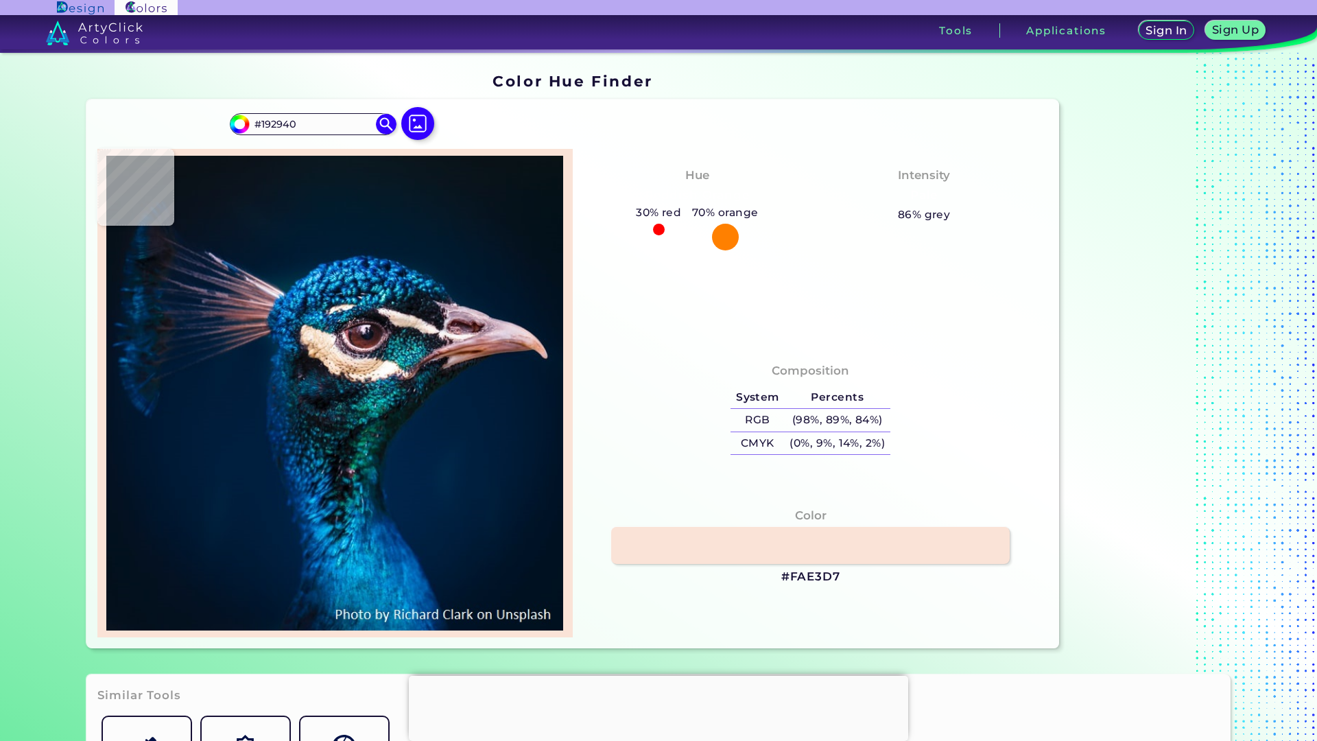
type input "#072339"
type input "#795b6a"
type input "#795B6A"
type input "#353b50"
type input "#353B50"
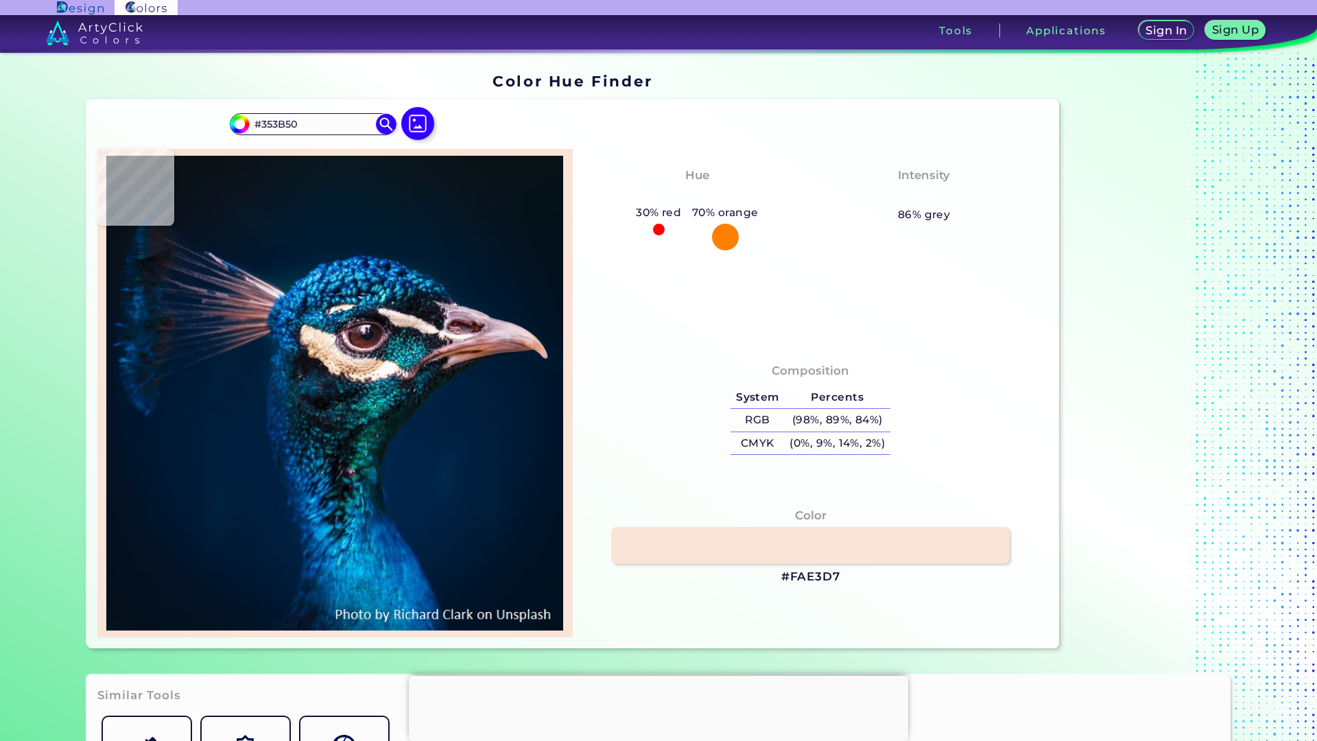
type input "#051528"
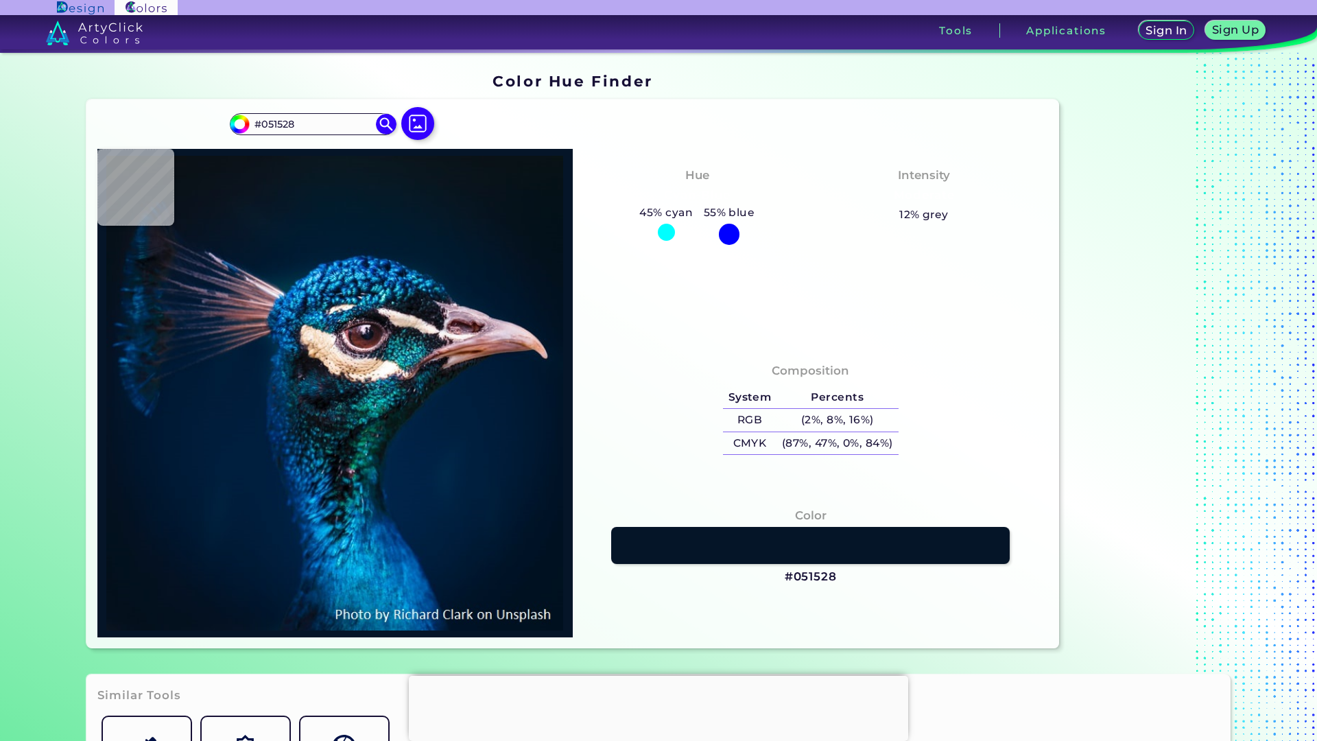
type input "#081826"
type input "#0b131e"
type input "#0B131E"
type input "#0c131d"
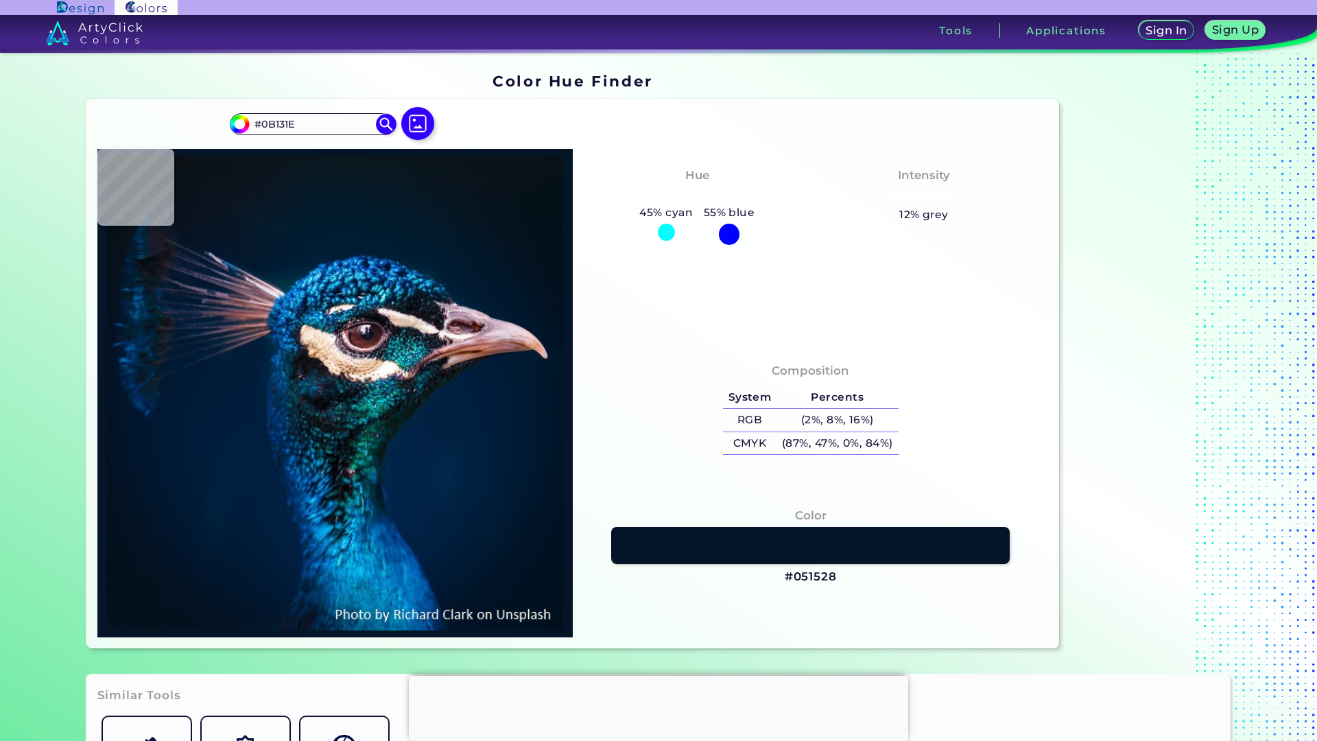
type input "#0C131D"
click at [407, 123] on img at bounding box center [418, 124] width 40 height 40
click at [0, 0] on input "file" at bounding box center [0, 0] width 0 height 0
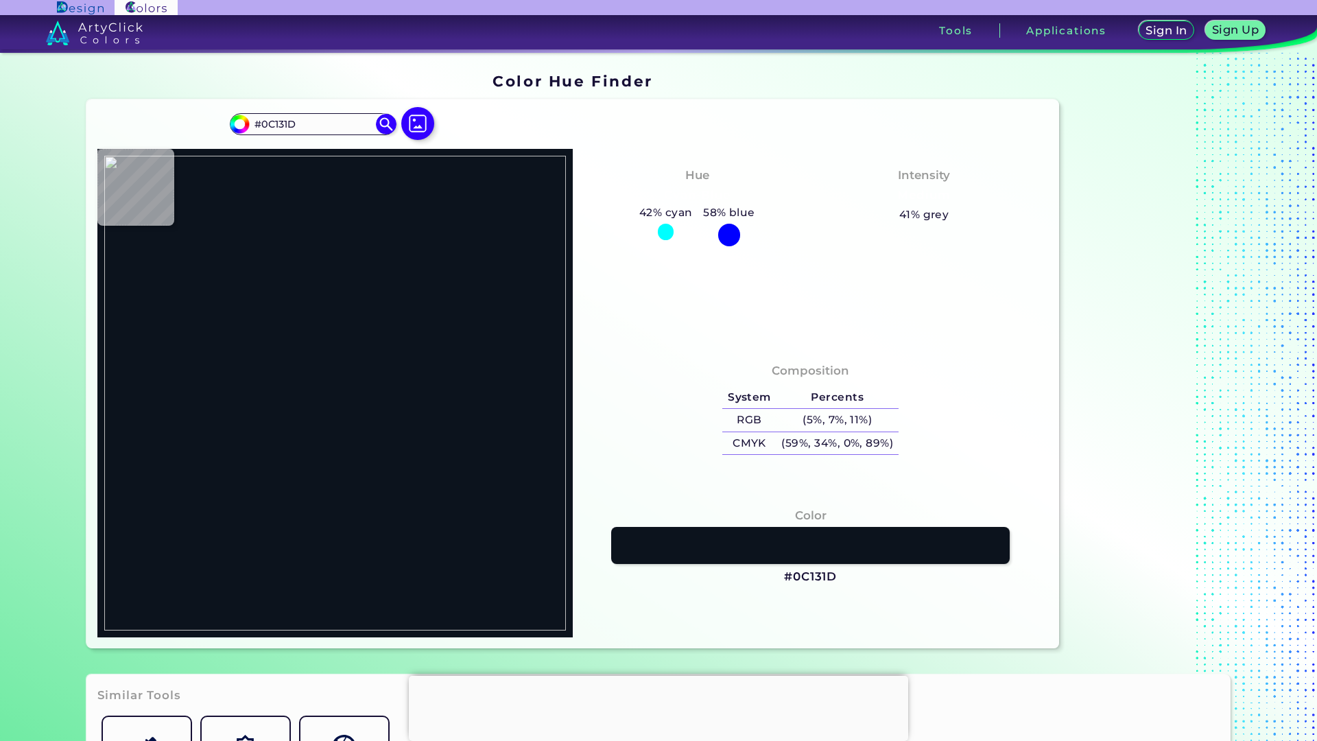
type input "#000000"
type input "#bfd1e3"
type input "#BFD1E3"
type input "#a5bfd8"
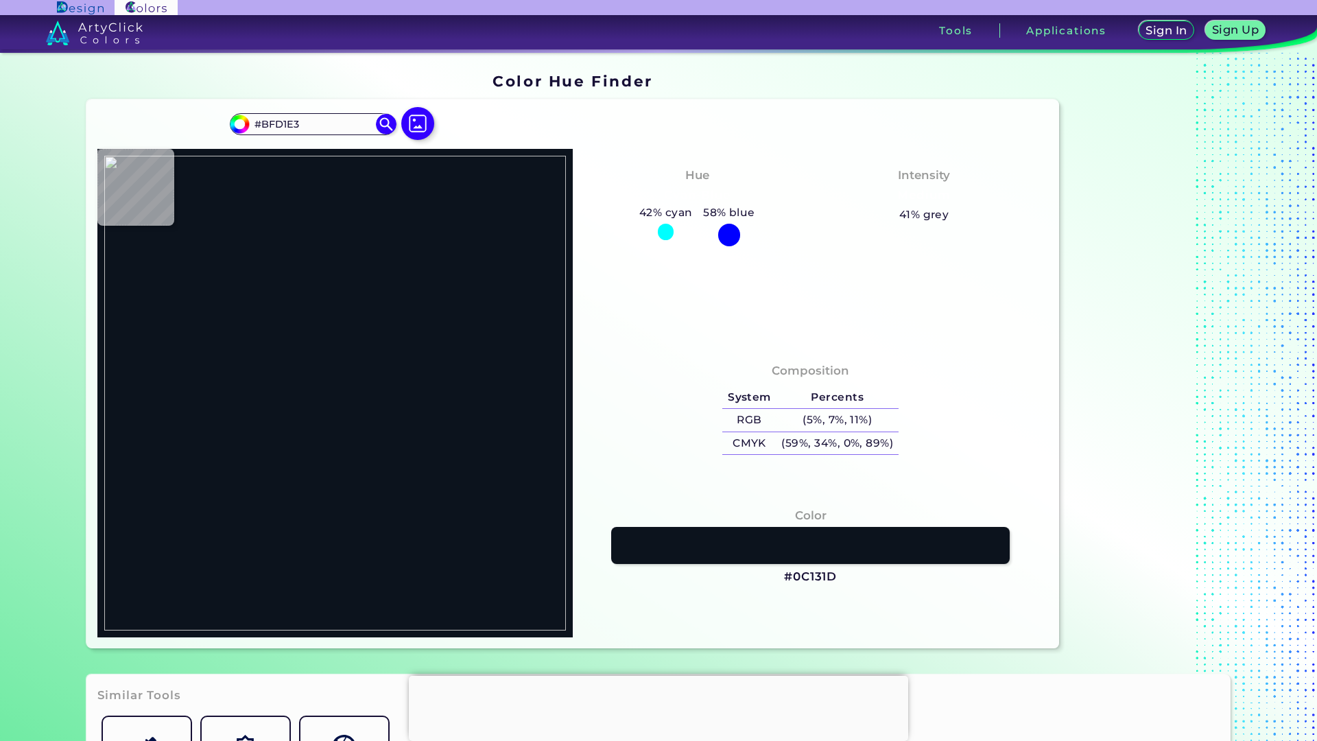
type input "#A5BFD8"
type input "#a5bfda"
type input "#A5BFDA"
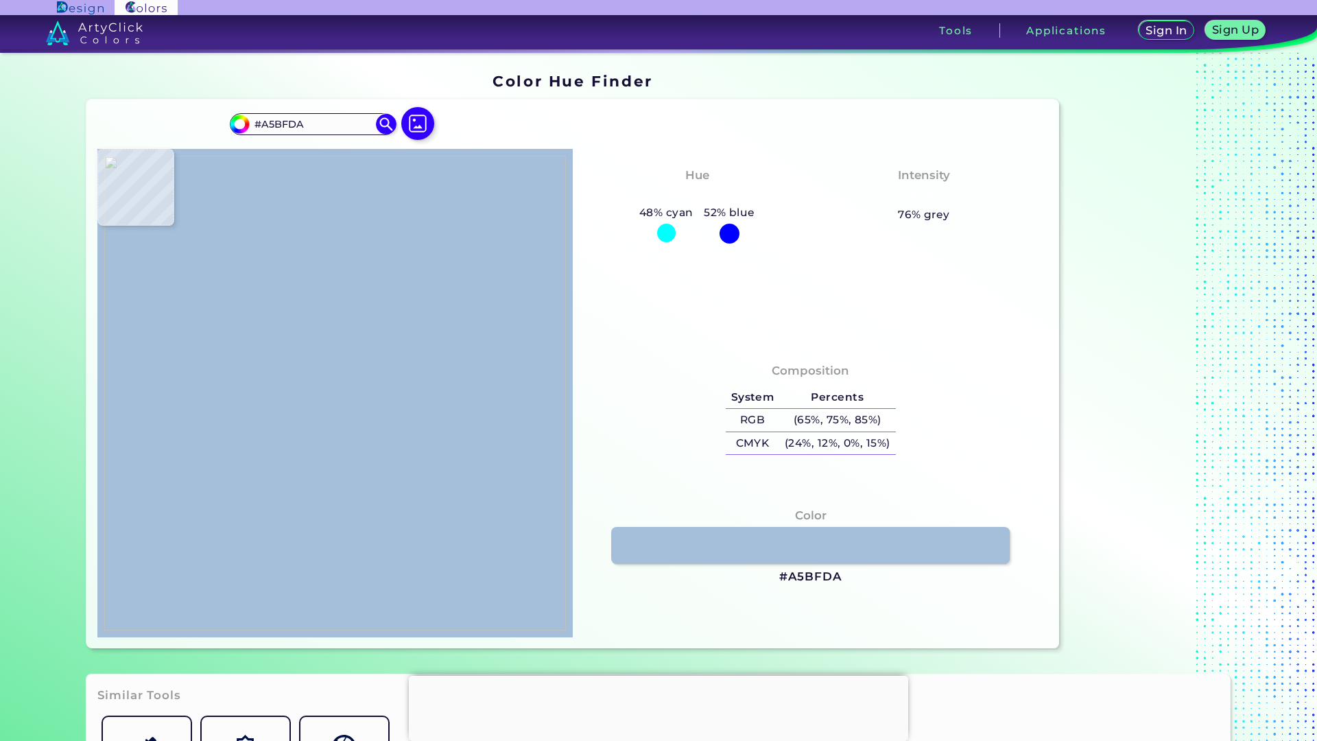
type input "#a3bed9"
type input "#A3BED9"
type input "#a2bdd8"
type input "#A2BDD8"
type input "#a4bed9"
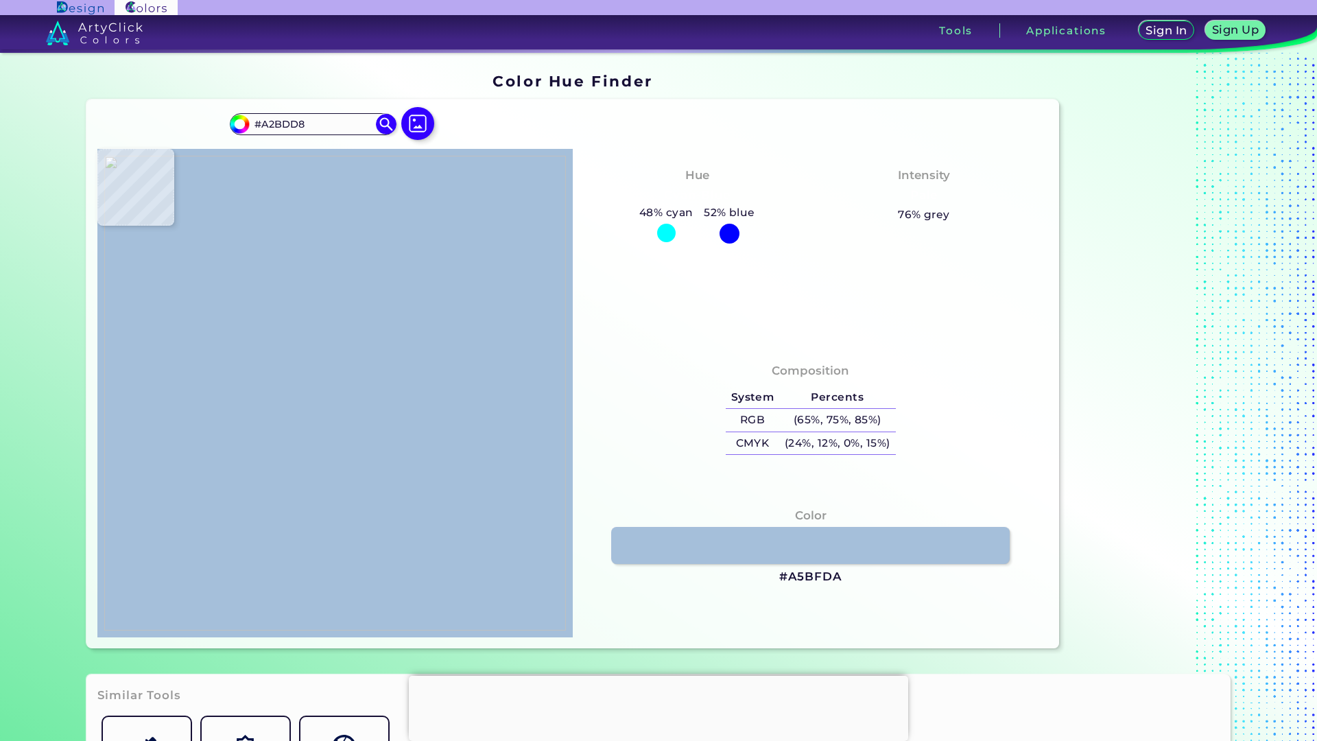
type input "#A4BED9"
type input "#a5bfda"
type input "#A5BFDA"
type input "#a4bed9"
type input "#A4BED9"
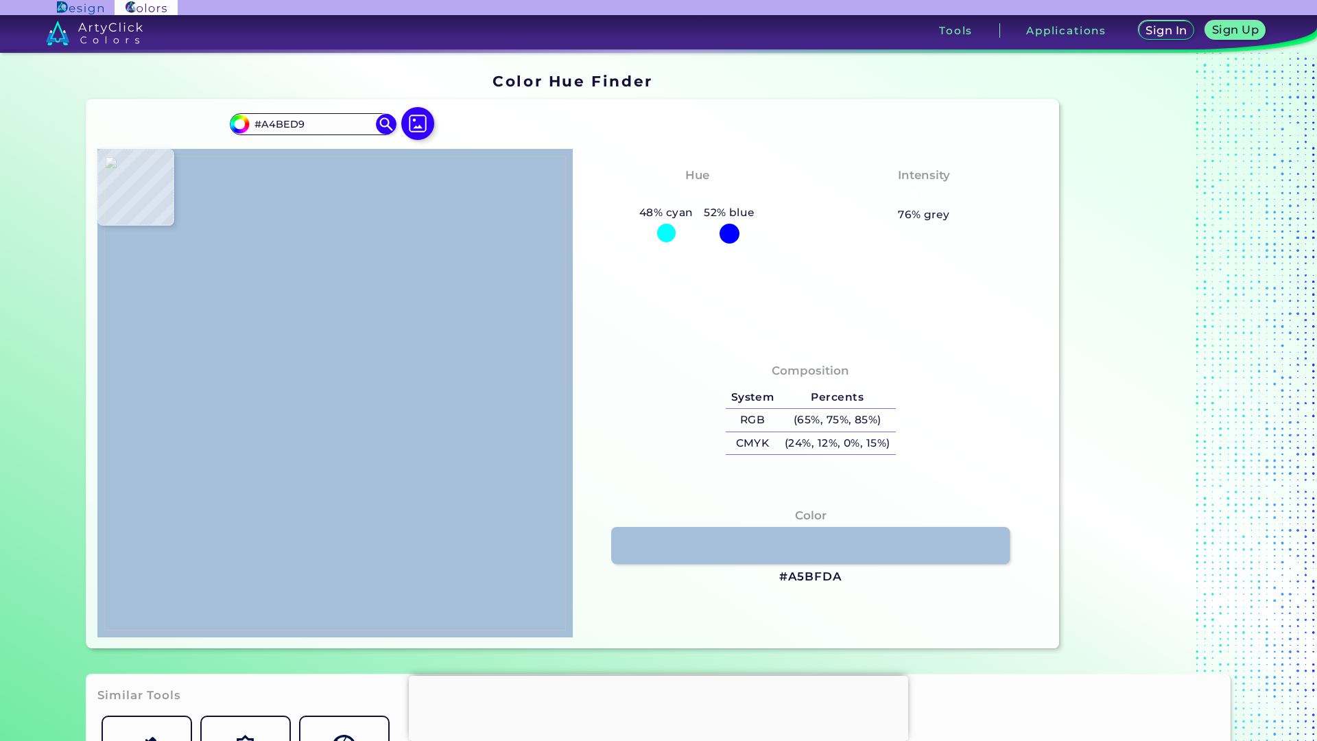
type input "#a5bfda"
type input "#A5BFDA"
type input "#a3bed9"
type input "#A3BED9"
type input "#a4bed9"
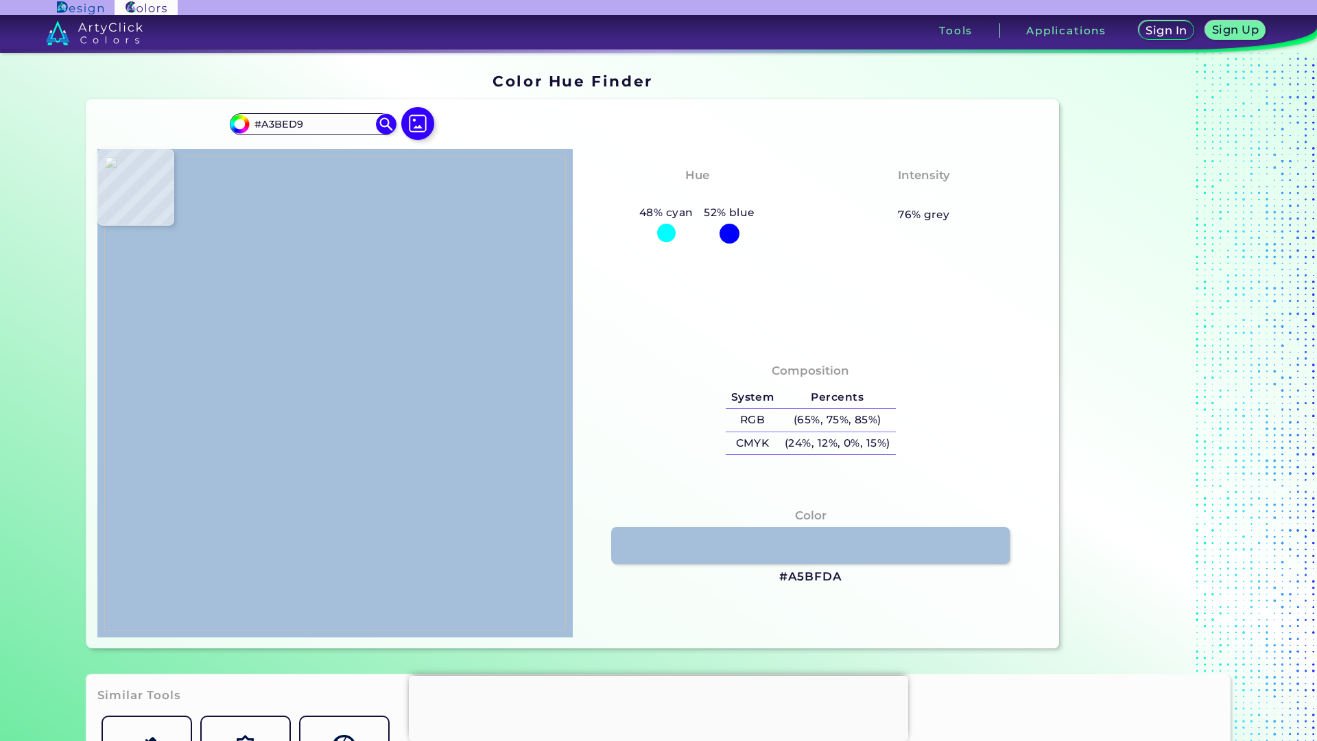
type input "#A4BED9"
type input "#a5bfda"
type input "#A5BFDA"
type input "#a6c0db"
type input "#A6C0DB"
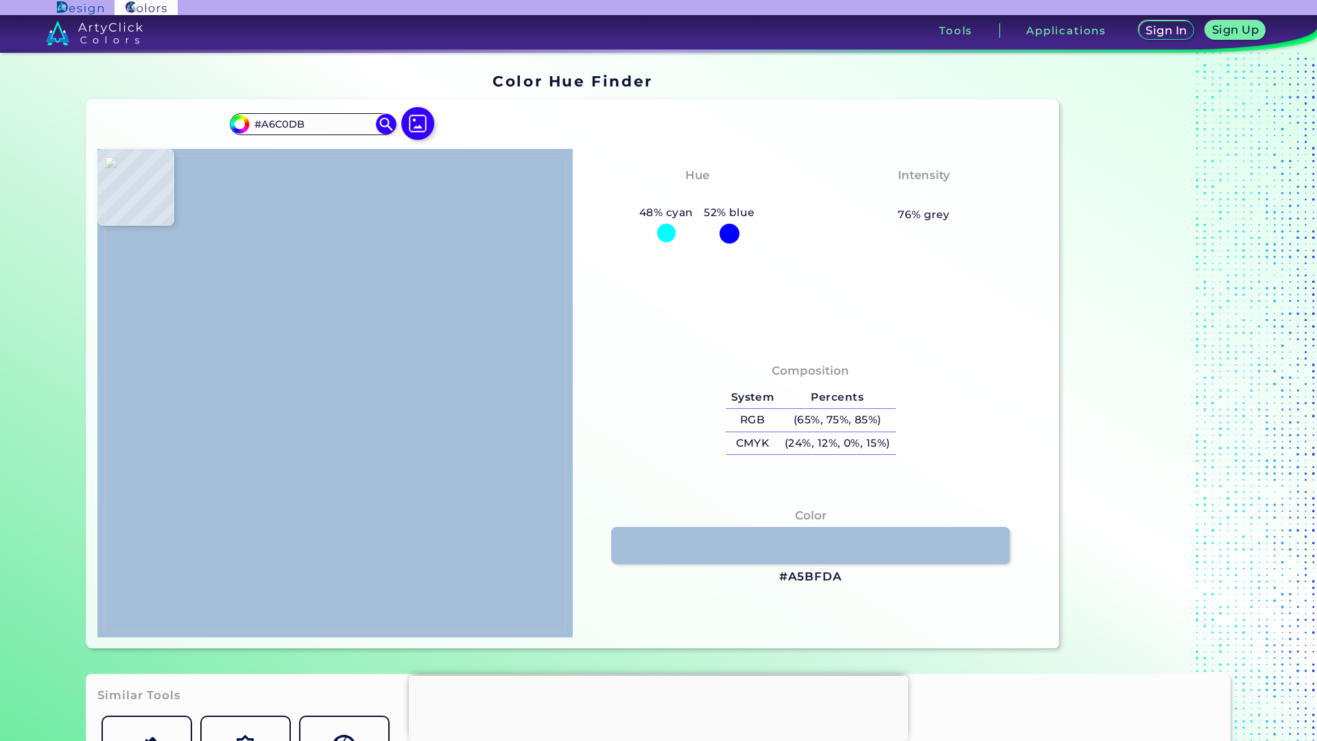
type input "#a7c1dc"
type input "#A7C1DC"
type input "#a6c0db"
type input "#A6C0DB"
click at [383, 388] on img at bounding box center [334, 393] width 461 height 475
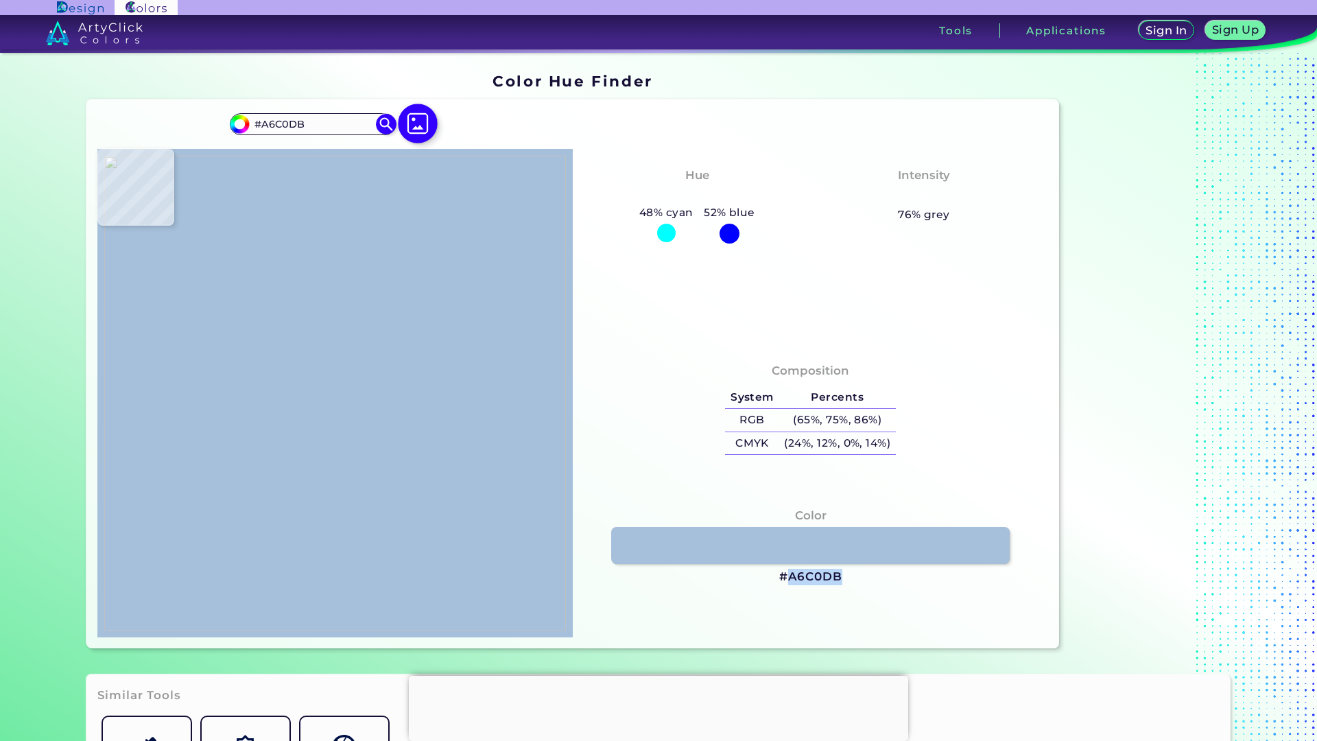
click at [410, 132] on img at bounding box center [418, 124] width 40 height 40
click at [0, 0] on input "file" at bounding box center [0, 0] width 0 height 0
click at [226, 413] on img at bounding box center [334, 393] width 461 height 475
type input "#9dc3ce"
type input "#9DC3CE"
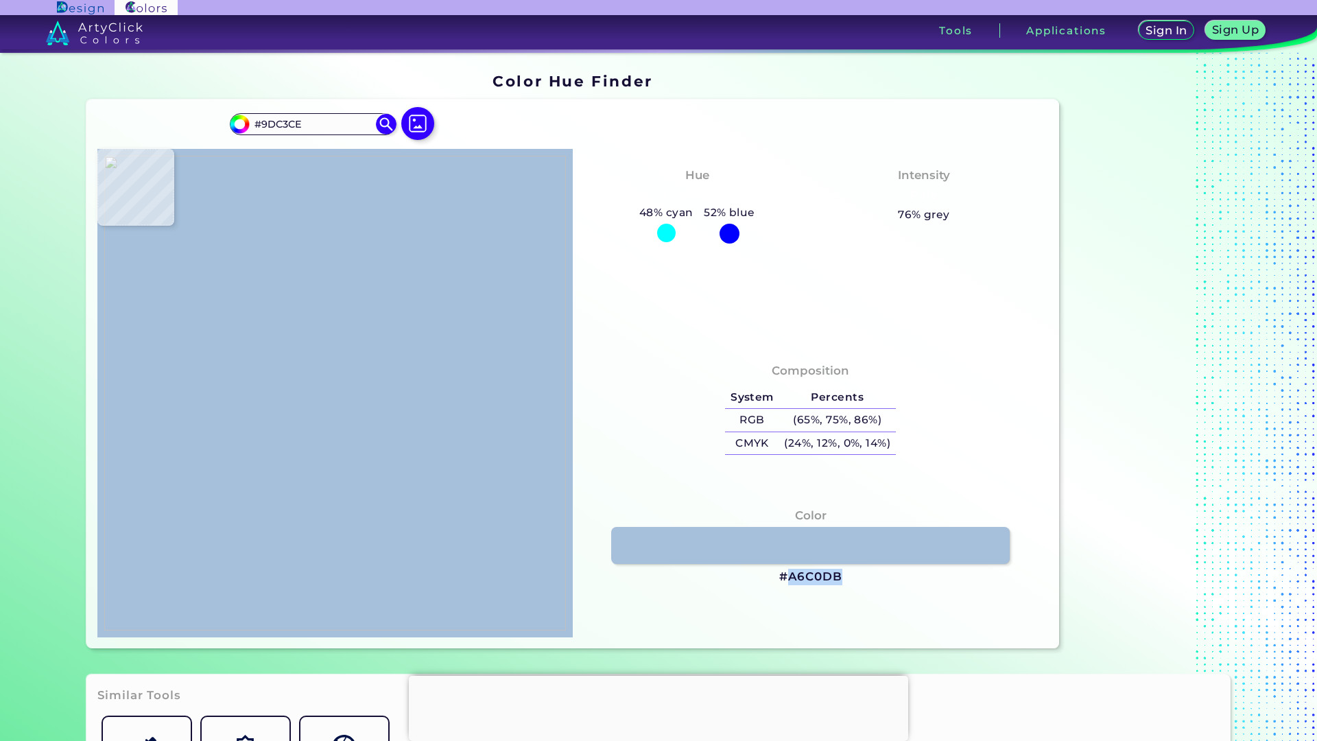
type input "#9dc2d1"
type input "#9DC2D1"
type input "#9dc2d2"
type input "#9DC2D2"
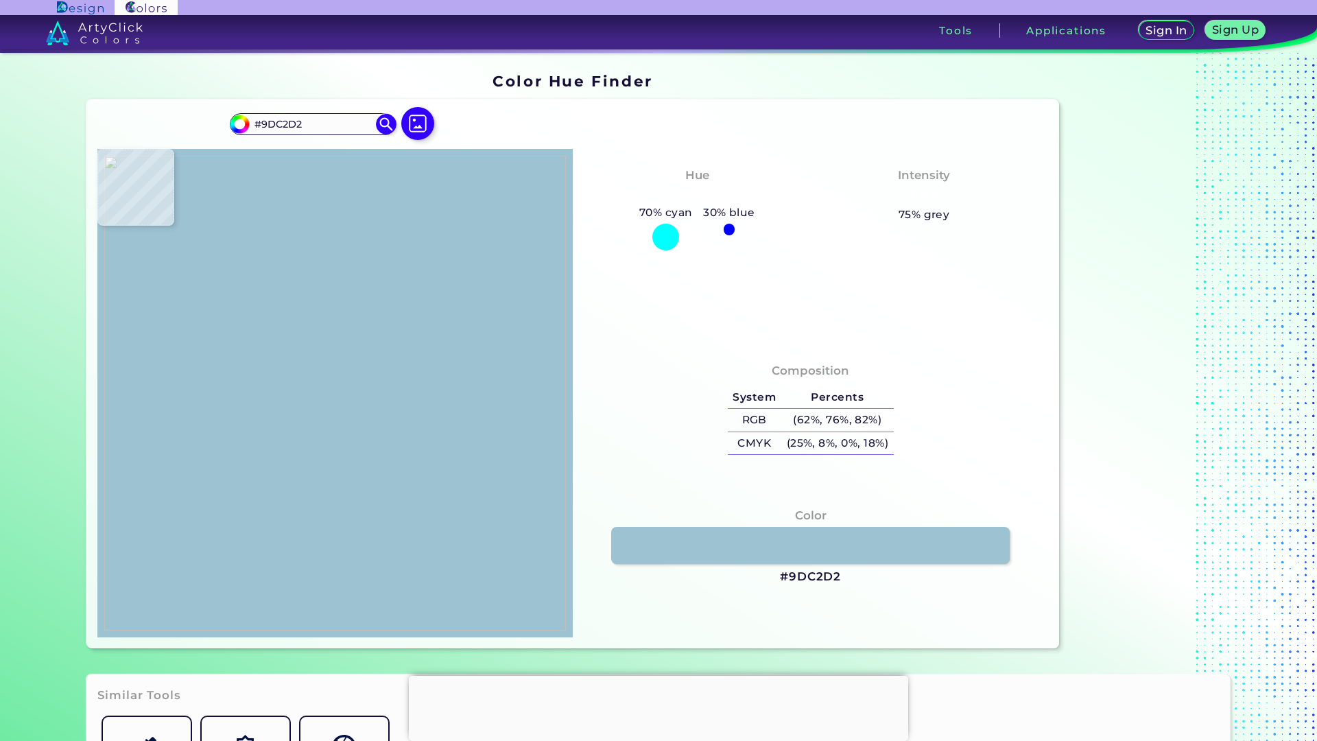
type input "#9dc2d1"
type input "#9DC2D1"
type input "#9dc3ce"
type input "#9DC3CE"
type input "#9ec4cf"
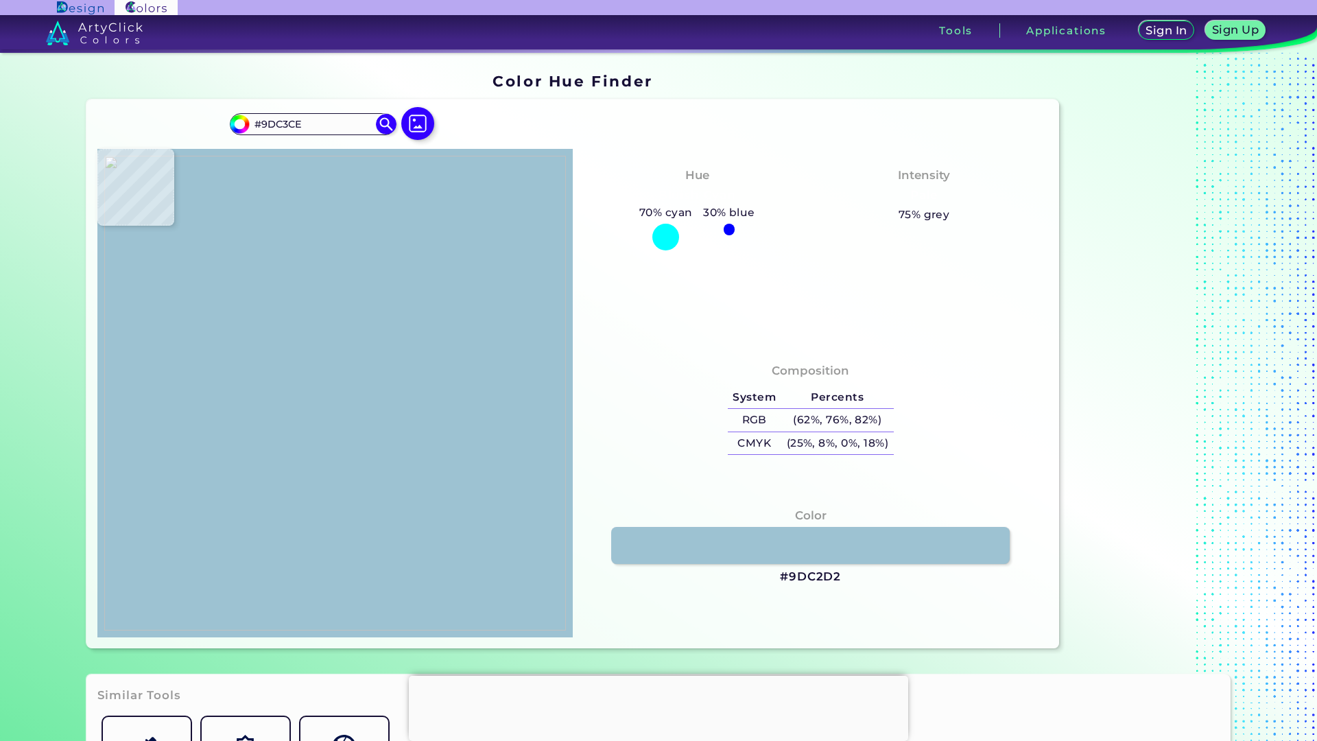
type input "#9EC4CF"
type input "#9fc3cf"
type input "#9FC3CF"
type input "#a0c4d0"
type input "#A0C4D0"
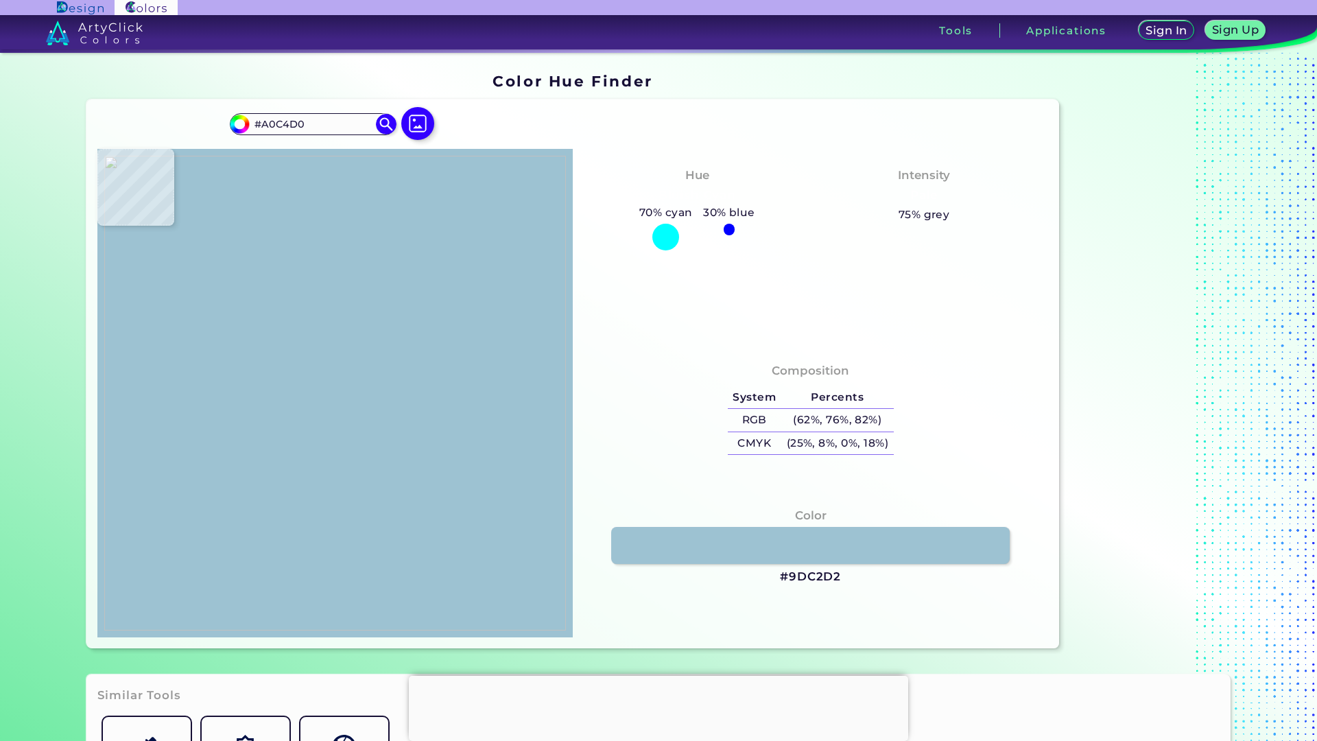
type input "#9fc3cf"
type input "#9FC3CF"
type input "#9fc4cf"
type input "#9FC4CF"
type input "#9ec4cf"
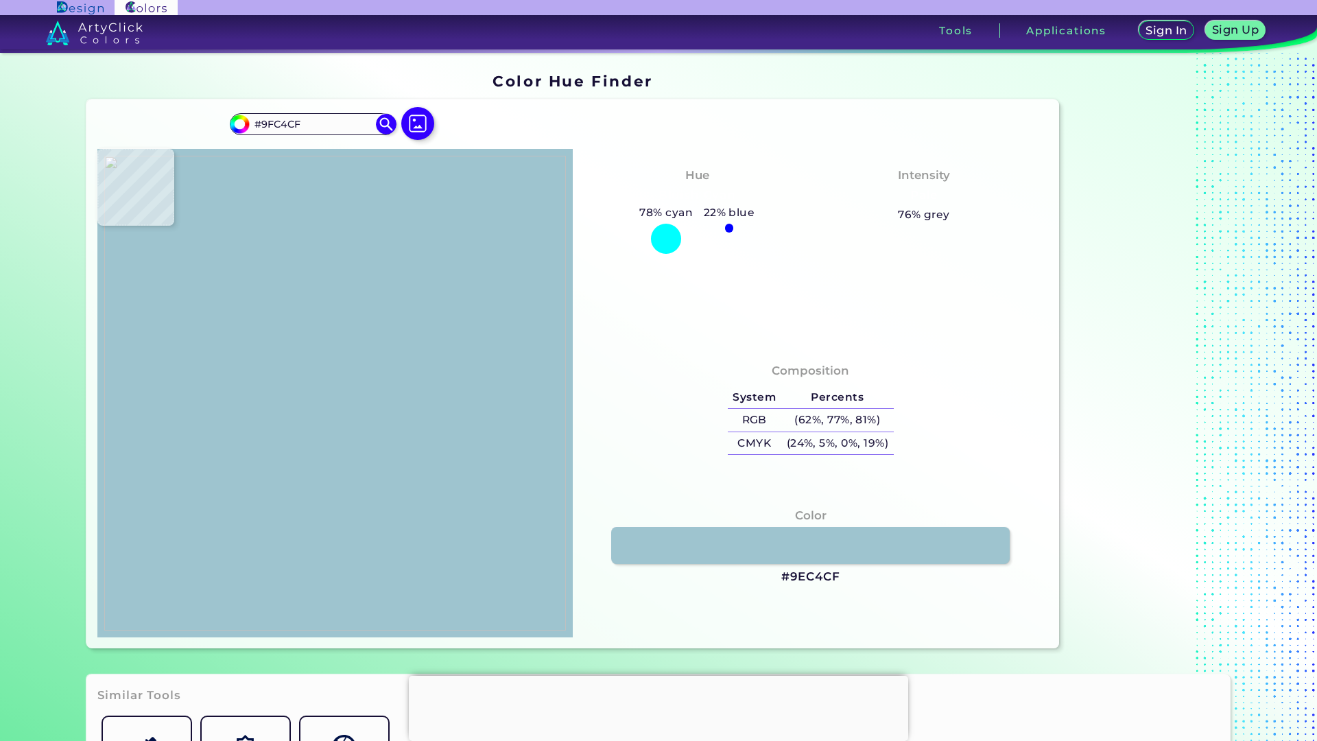
type input "#9EC4CF"
click at [197, 420] on img at bounding box center [334, 393] width 461 height 475
drag, startPoint x: 835, startPoint y: 575, endPoint x: 731, endPoint y: 575, distance: 104.2
click at [731, 575] on div "Color #9EC4CF" at bounding box center [810, 546] width 453 height 93
copy div "#9EC4CF"
